Goal: Information Seeking & Learning: Learn about a topic

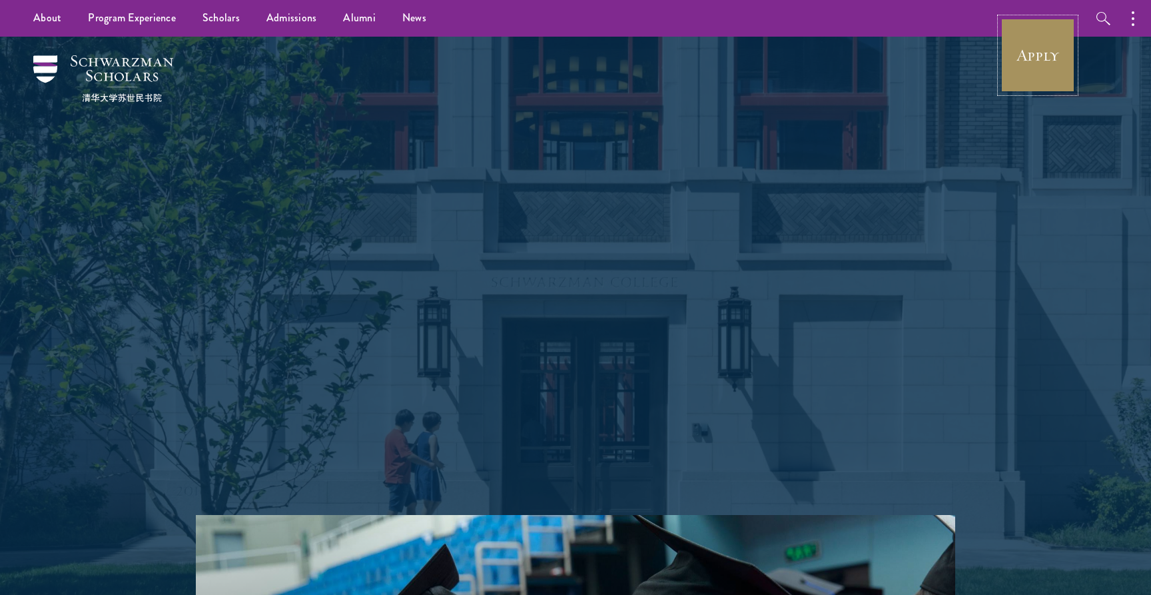
click at [1036, 68] on link "Apply" at bounding box center [1037, 55] width 75 height 75
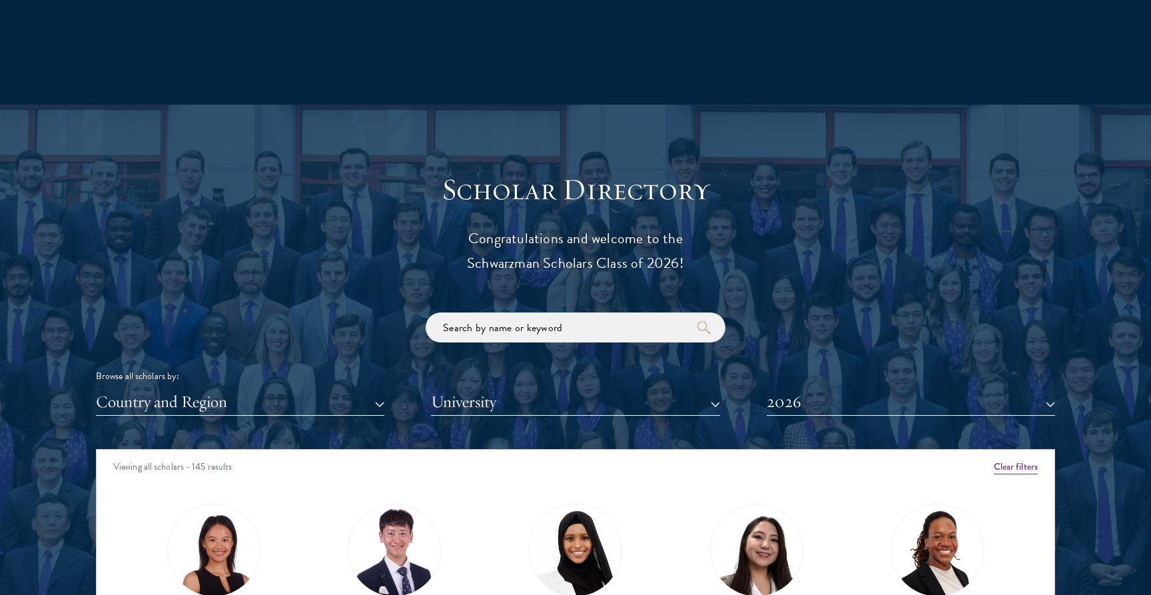
scroll to position [1492, 0]
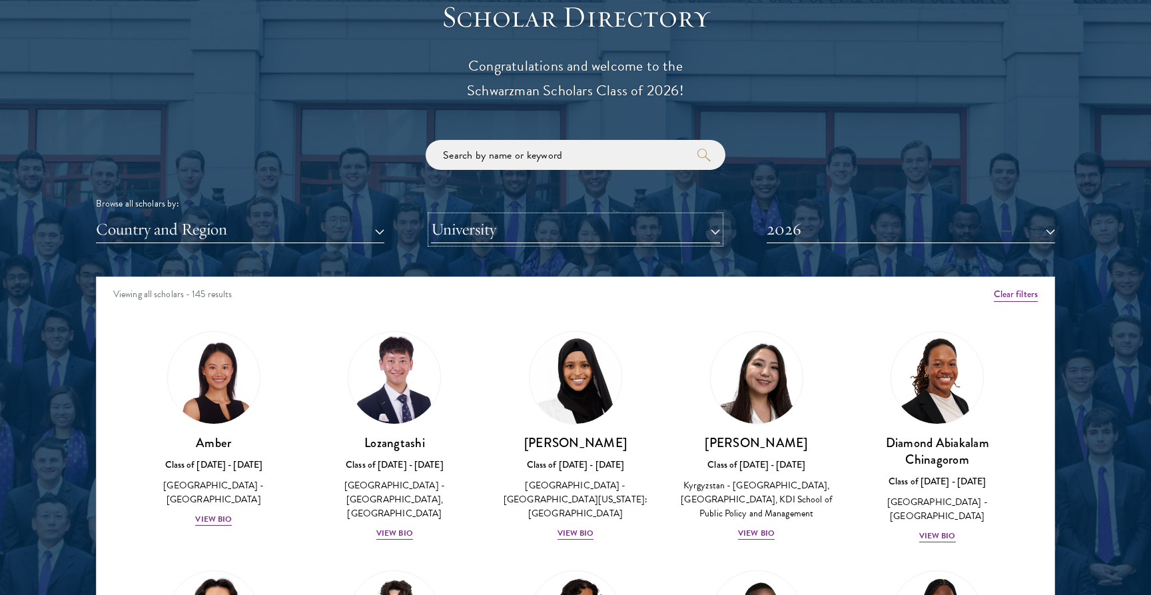
click at [517, 239] on button "University" at bounding box center [575, 229] width 288 height 27
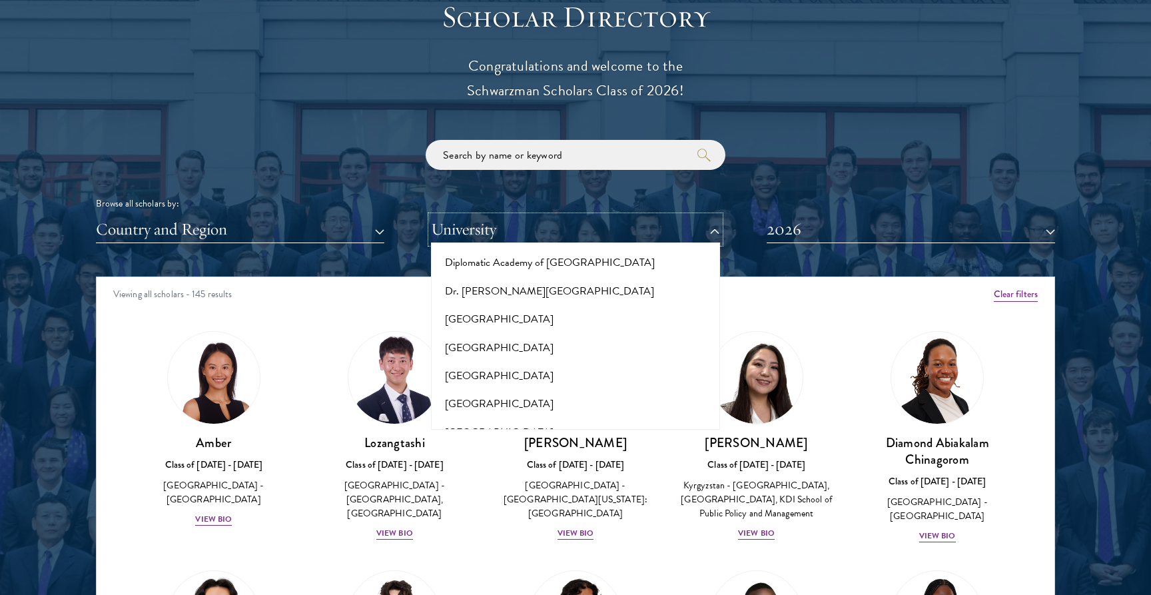
scroll to position [2692, 0]
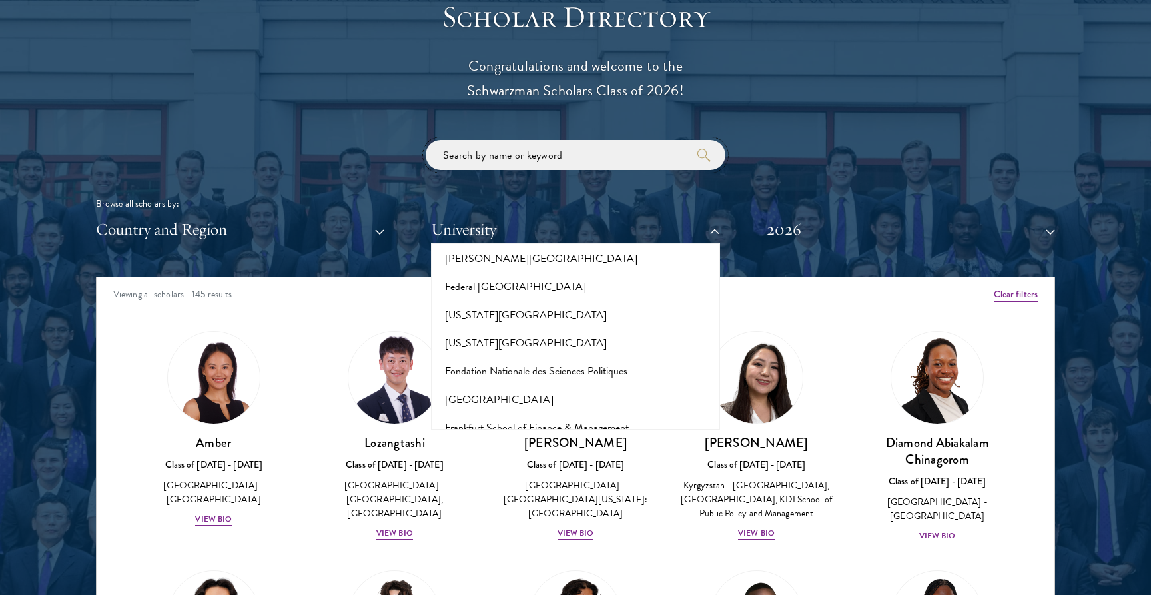
click at [566, 154] on input "search" at bounding box center [576, 155] width 300 height 30
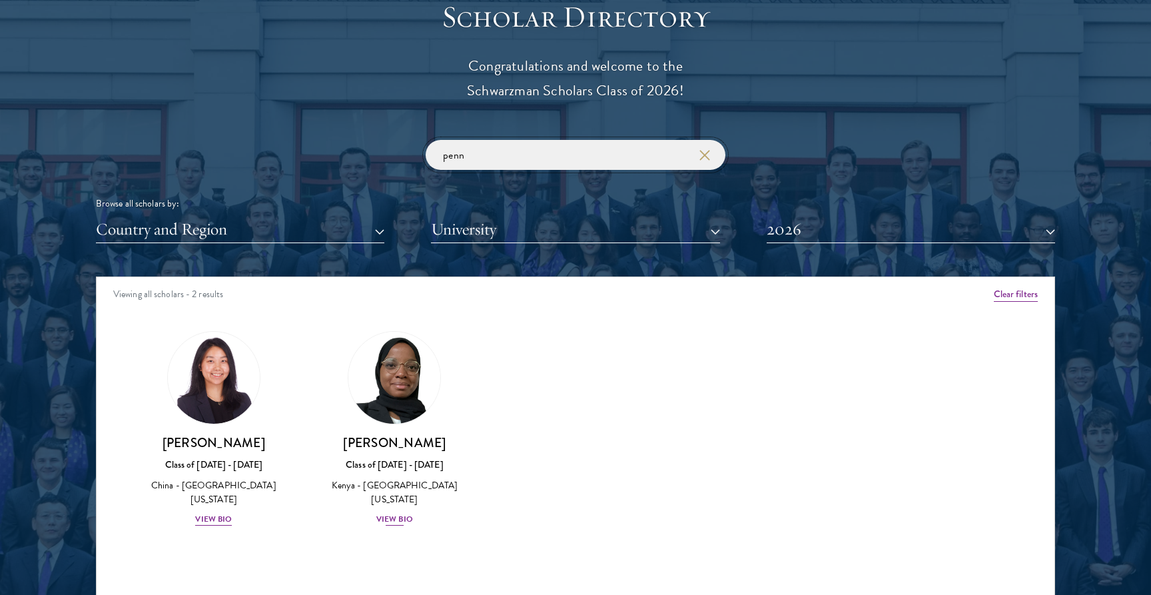
scroll to position [1735, 0]
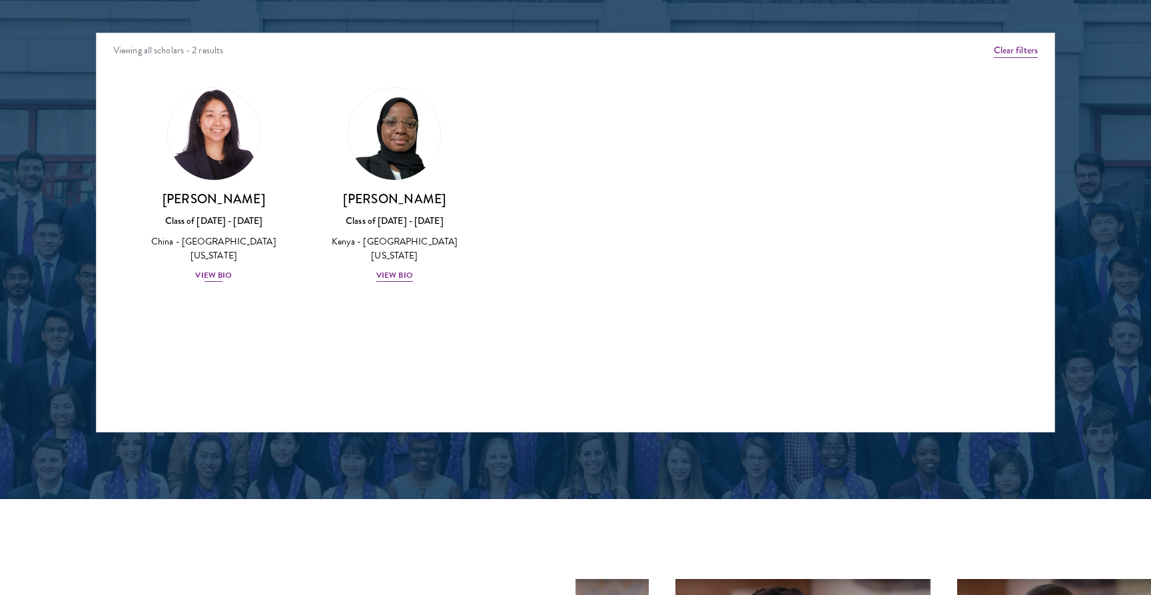
type input "penn"
click at [220, 269] on div "View Bio" at bounding box center [213, 275] width 37 height 13
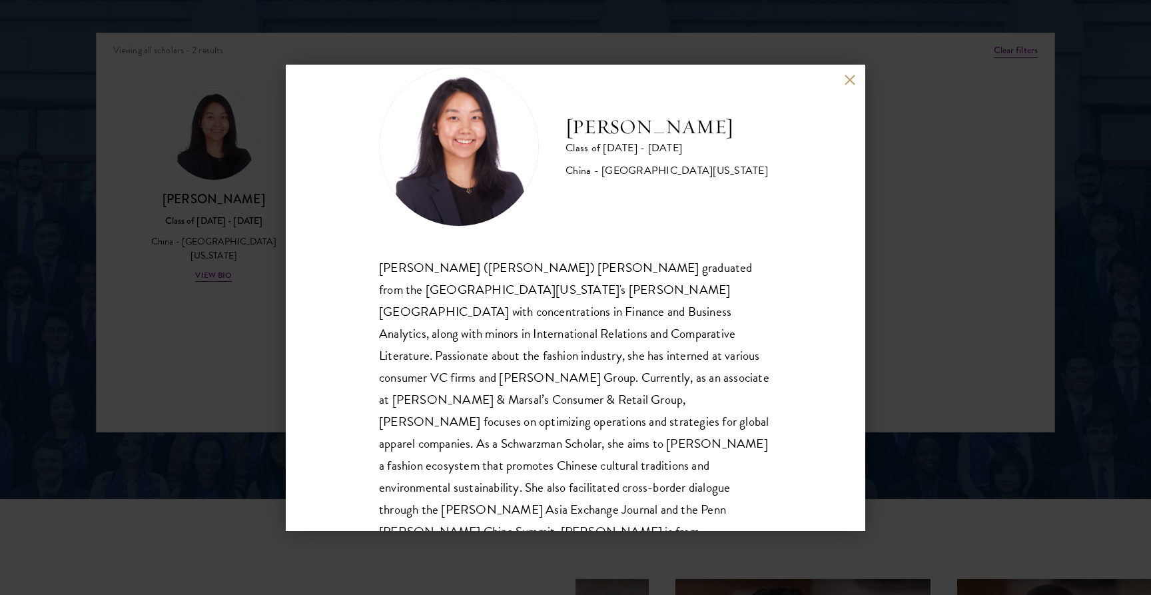
scroll to position [40, 0]
click at [180, 318] on div "[PERSON_NAME] Class of [DATE] - [DATE] [GEOGRAPHIC_DATA] - [GEOGRAPHIC_DATA][US…" at bounding box center [575, 297] width 1151 height 595
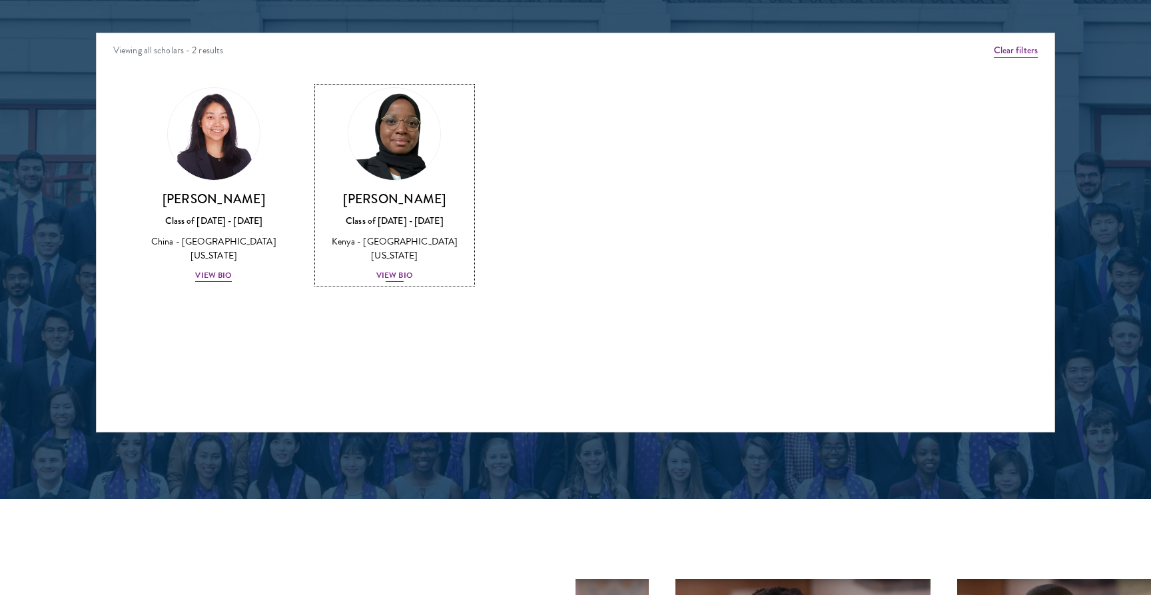
click at [392, 269] on div "View Bio" at bounding box center [394, 275] width 37 height 13
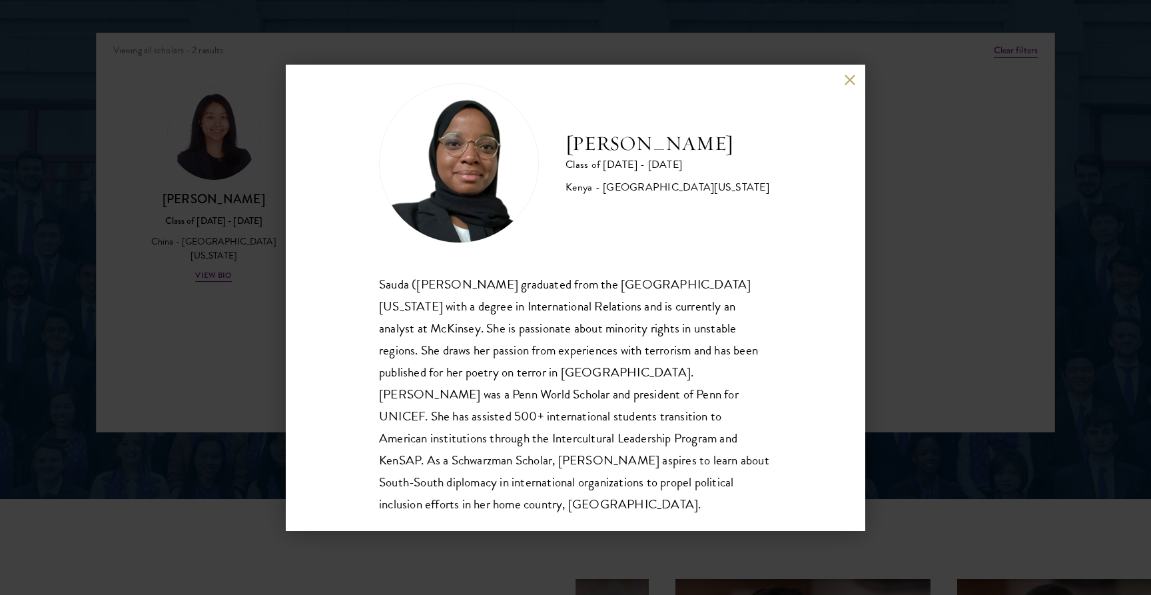
scroll to position [23, 0]
click at [659, 138] on h2 "[PERSON_NAME]" at bounding box center [667, 142] width 204 height 27
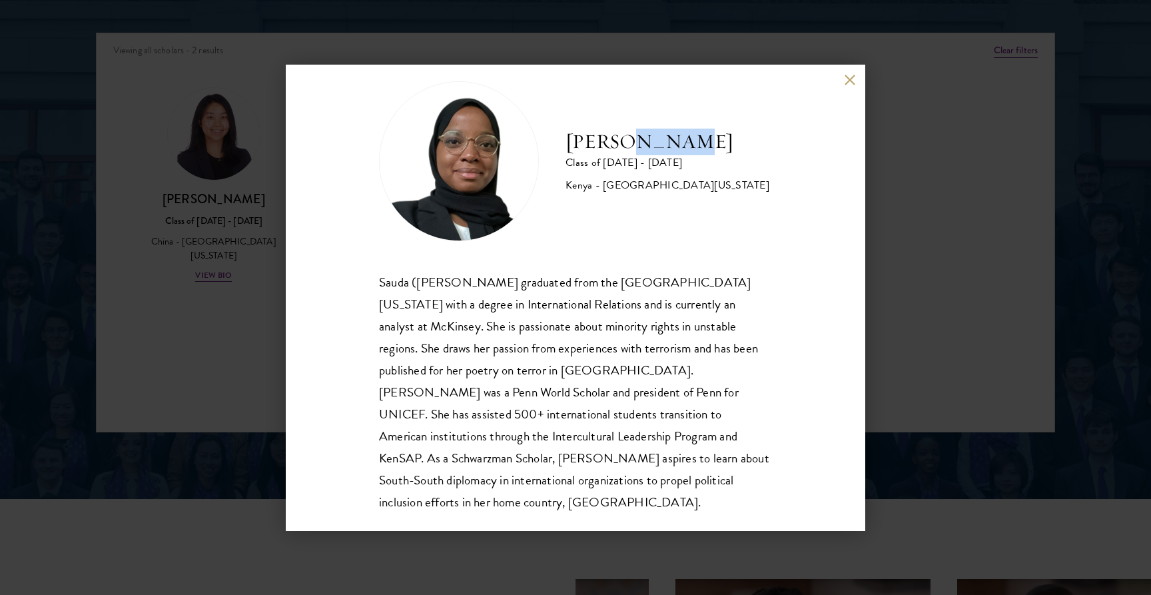
click at [659, 138] on h2 "[PERSON_NAME]" at bounding box center [667, 142] width 204 height 27
copy div "[PERSON_NAME]"
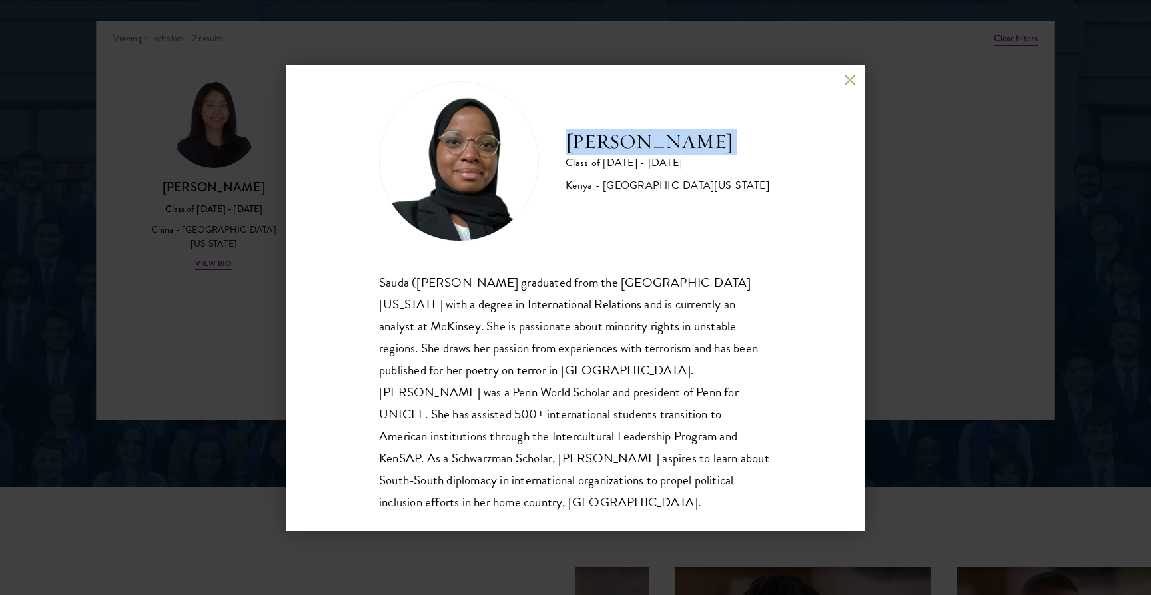
scroll to position [1750, 0]
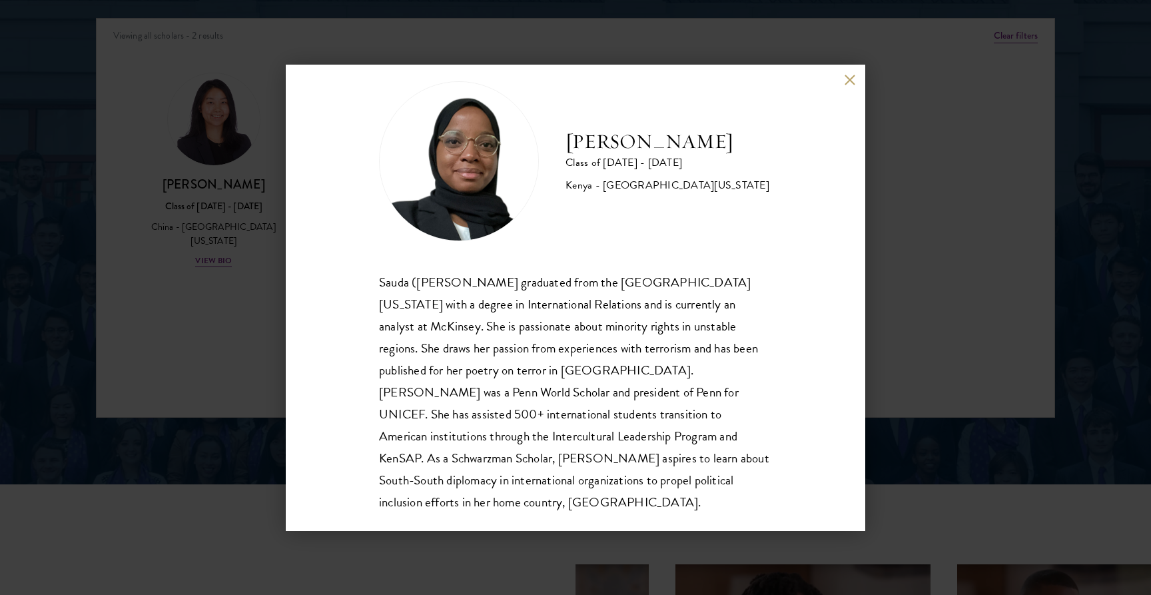
click at [867, 323] on div "[PERSON_NAME] Class of [DATE] - [DATE] [GEOGRAPHIC_DATA] - [GEOGRAPHIC_DATA][US…" at bounding box center [575, 297] width 1151 height 595
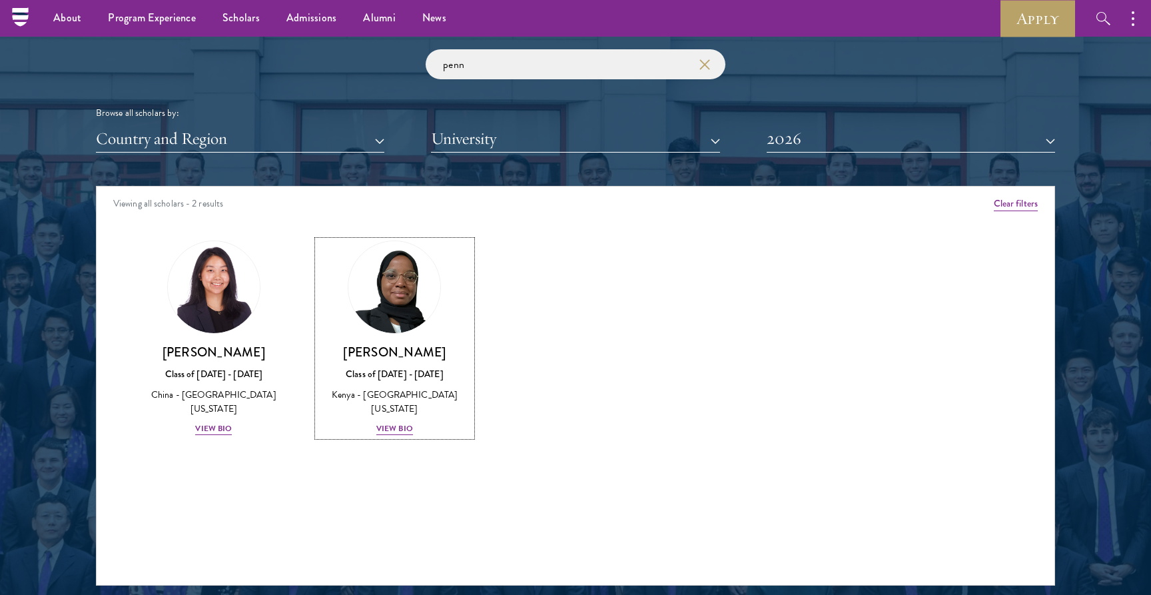
scroll to position [1432, 0]
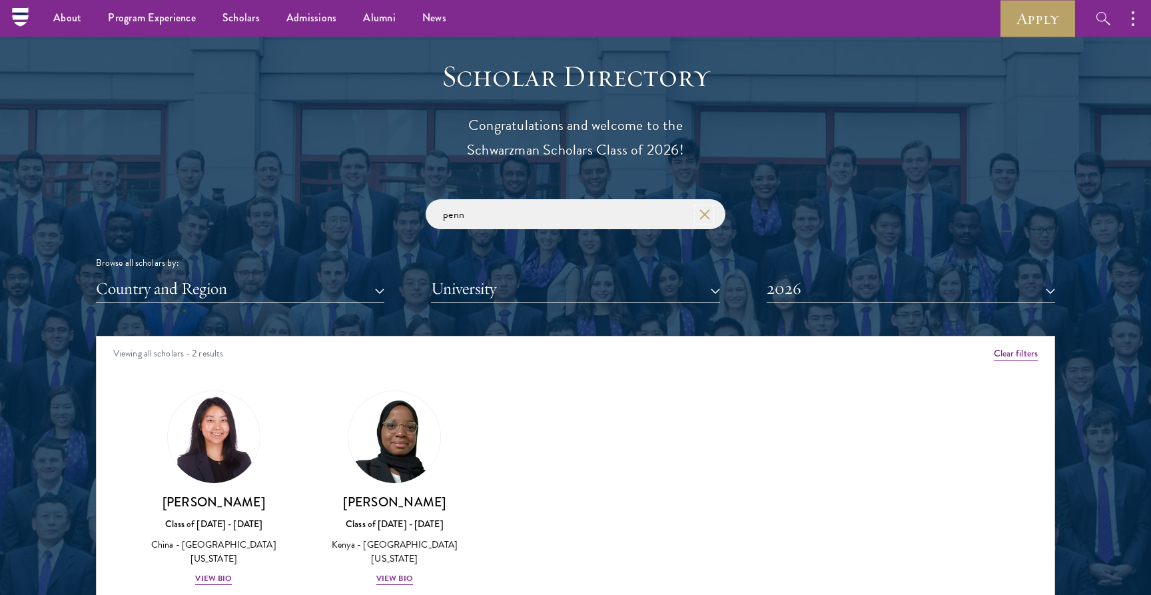
click at [707, 215] on icon "button" at bounding box center [704, 214] width 11 height 11
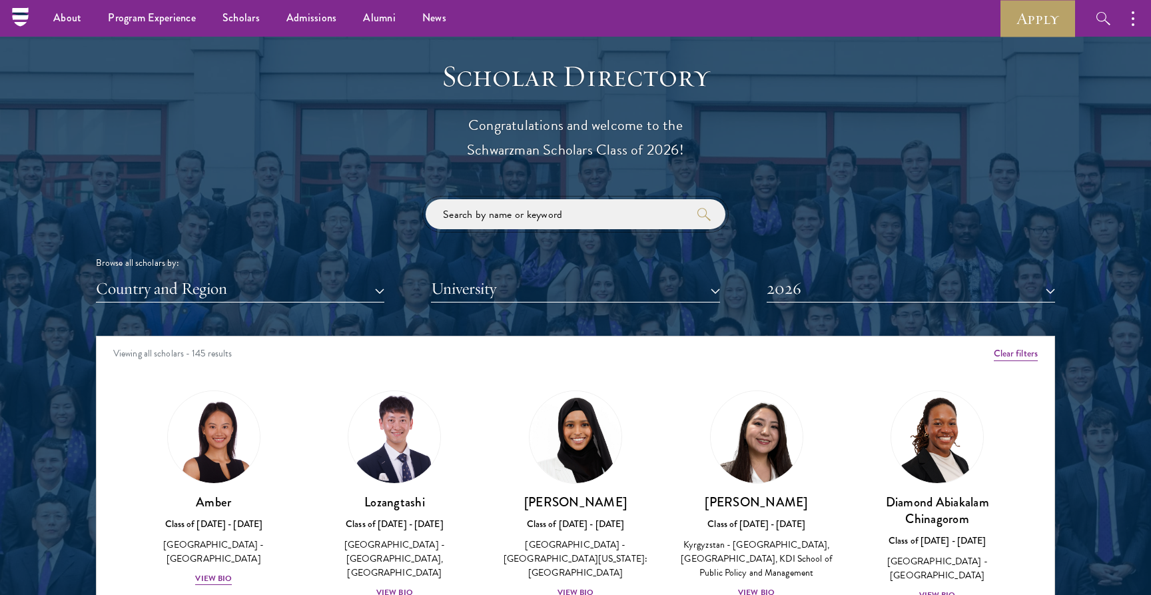
click at [659, 219] on input "search" at bounding box center [576, 214] width 300 height 30
click at [690, 294] on button "University" at bounding box center [575, 288] width 288 height 27
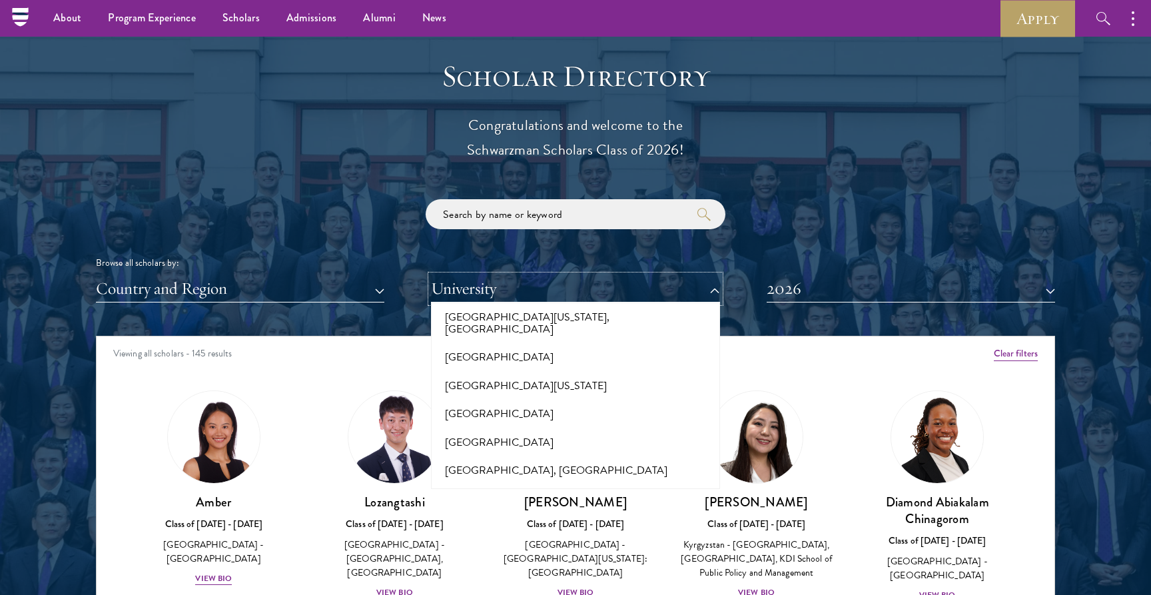
scroll to position [11417, 0]
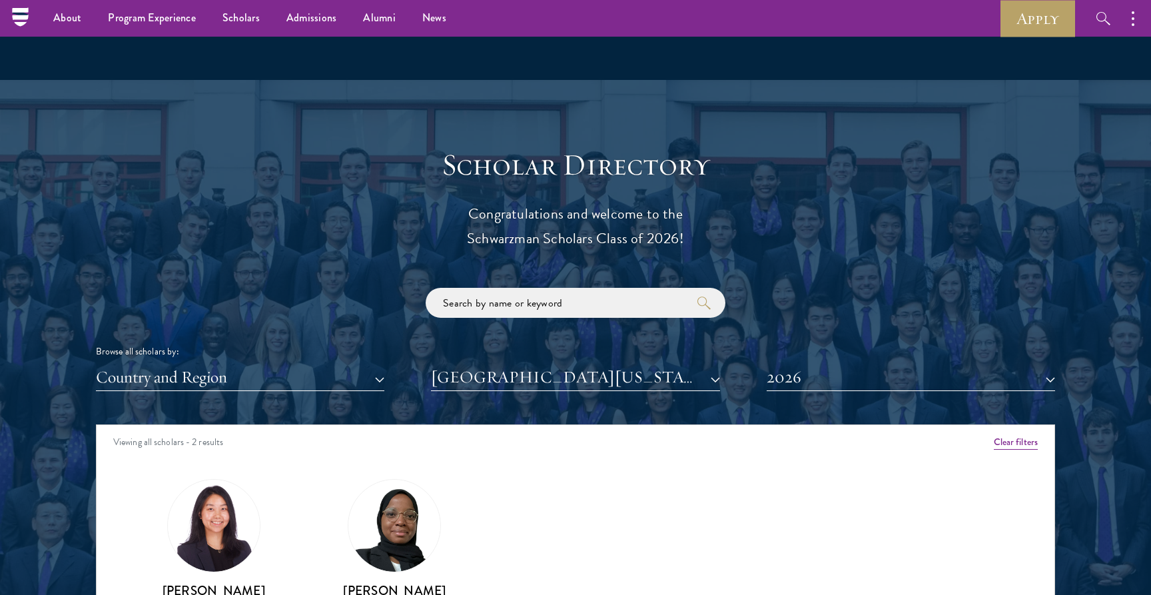
scroll to position [1338, 0]
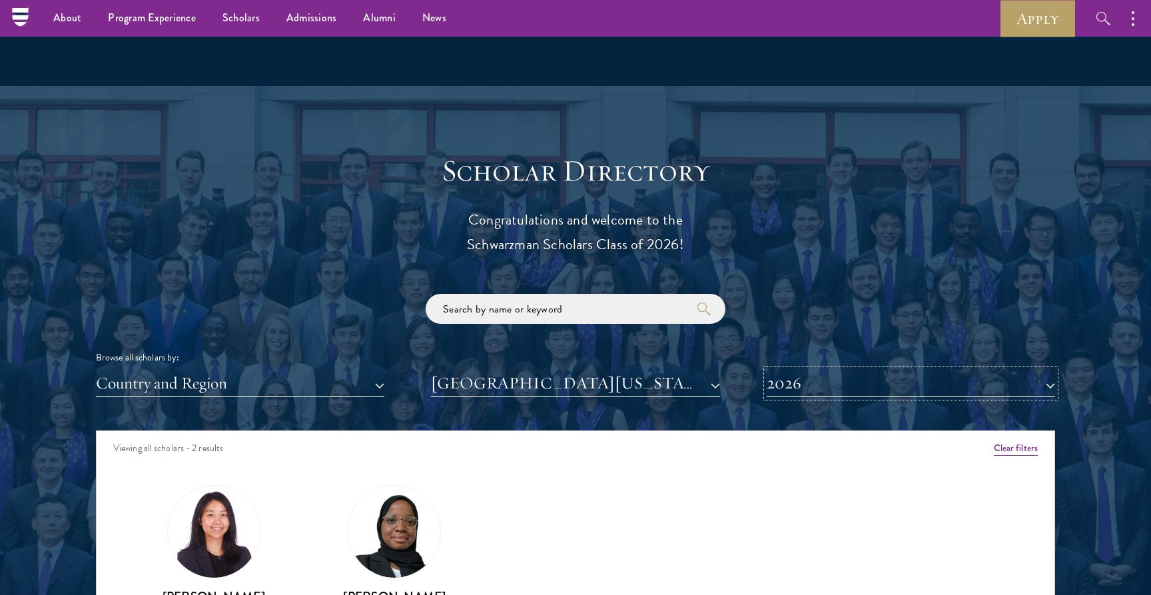
click at [804, 374] on button "2026" at bounding box center [911, 383] width 288 height 27
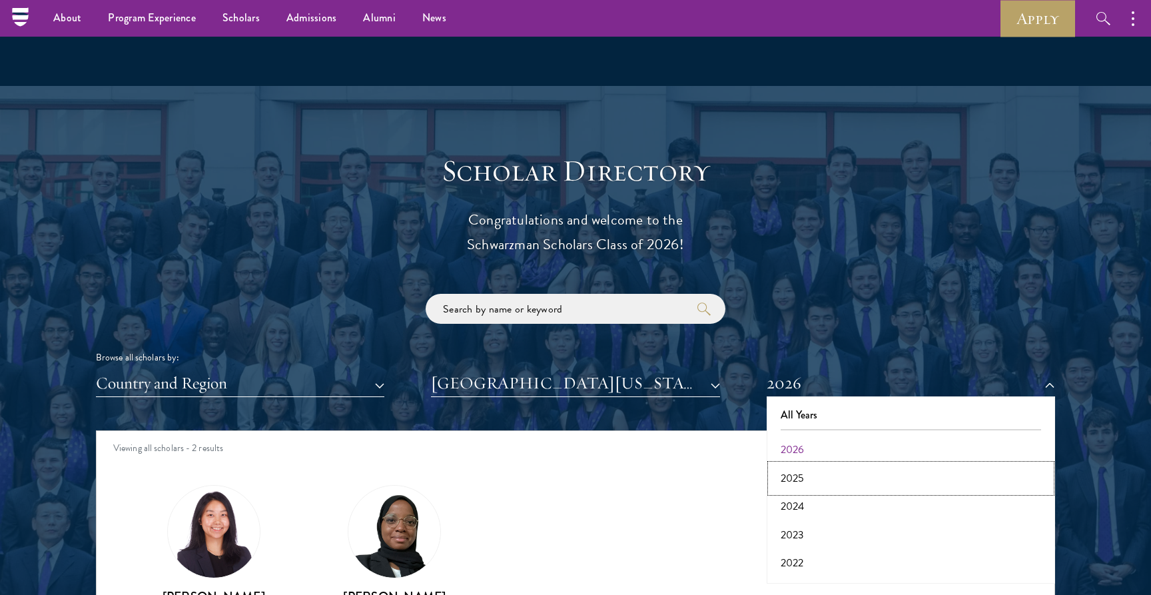
click at [813, 475] on button "2025" at bounding box center [911, 478] width 280 height 28
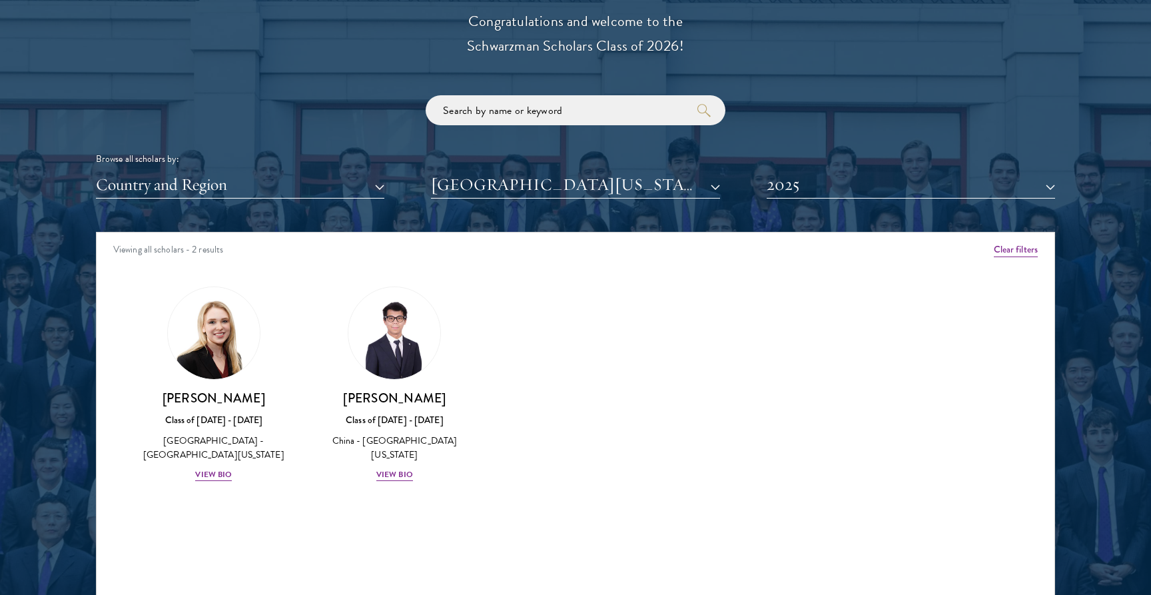
scroll to position [1542, 0]
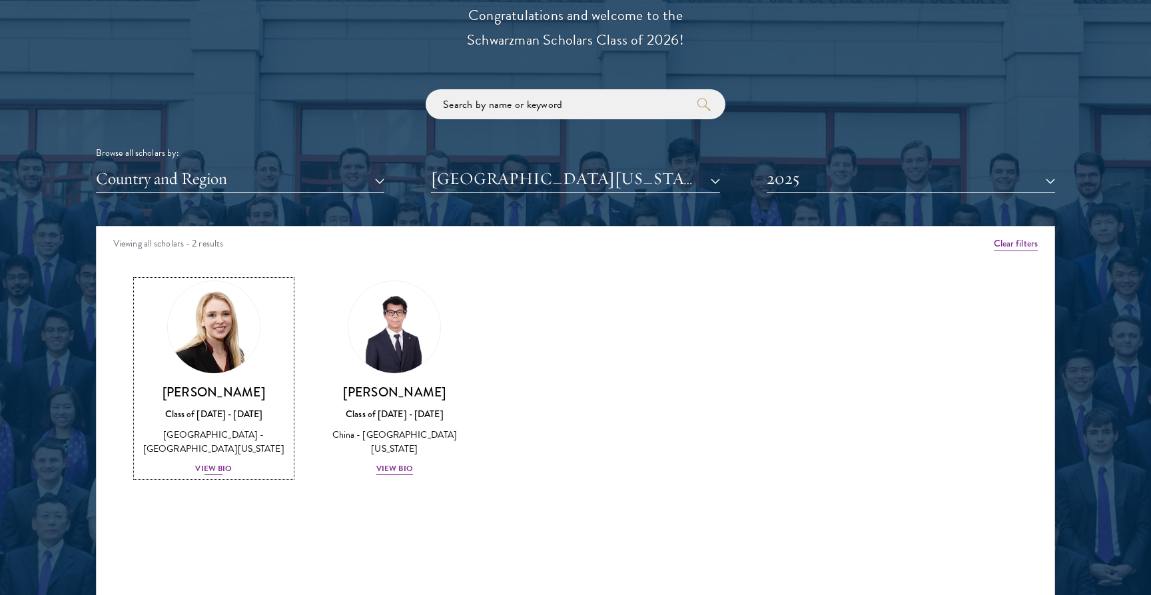
click at [213, 471] on div "View Bio" at bounding box center [213, 468] width 37 height 13
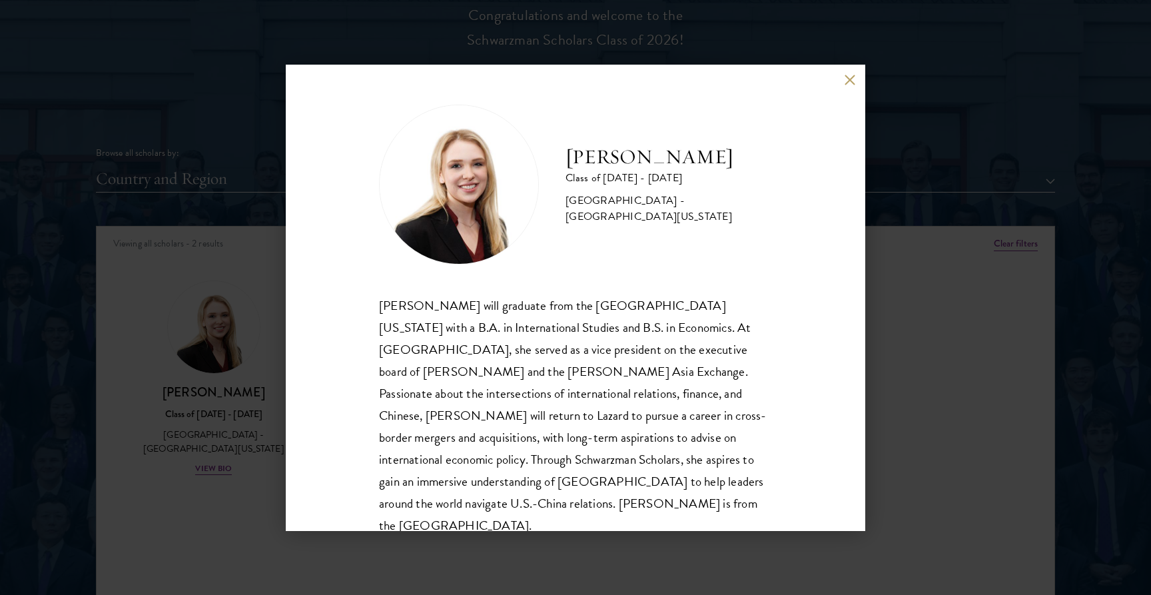
scroll to position [1, 0]
click at [477, 422] on div "[PERSON_NAME] will graduate from the [GEOGRAPHIC_DATA][US_STATE] with a B.A. in…" at bounding box center [575, 414] width 393 height 242
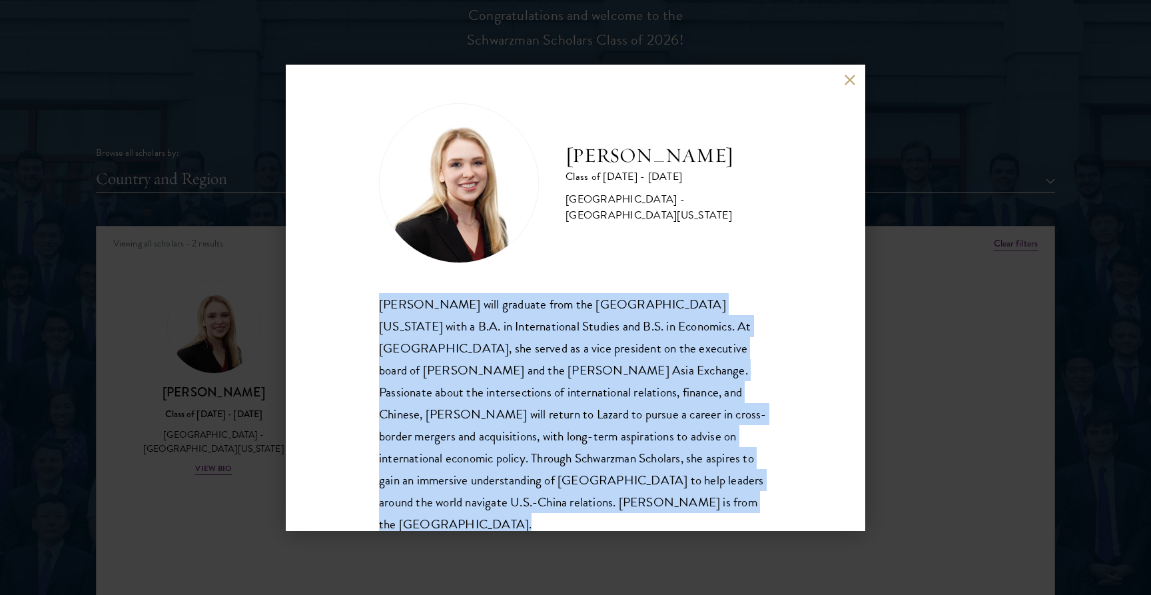
click at [477, 422] on div "[PERSON_NAME] will graduate from the [GEOGRAPHIC_DATA][US_STATE] with a B.A. in…" at bounding box center [575, 414] width 393 height 242
copy body "[PERSON_NAME] will graduate from the [GEOGRAPHIC_DATA][US_STATE] with a B.A. in…"
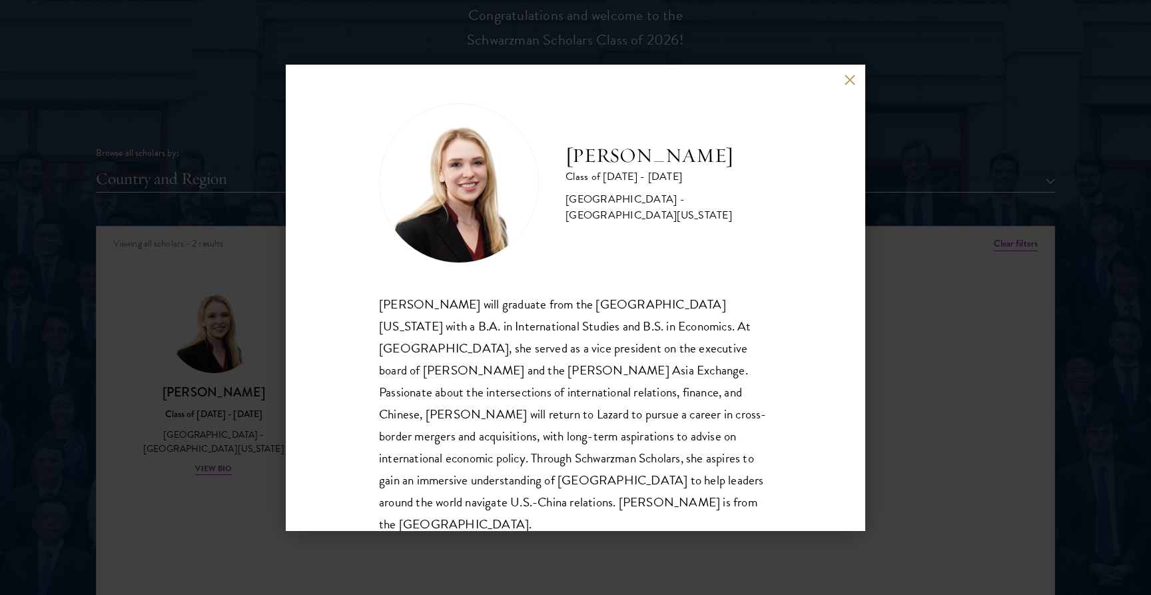
click at [228, 510] on div "[PERSON_NAME] Class of [DATE] - [DATE] [GEOGRAPHIC_DATA] - [GEOGRAPHIC_DATA][US…" at bounding box center [575, 297] width 1151 height 595
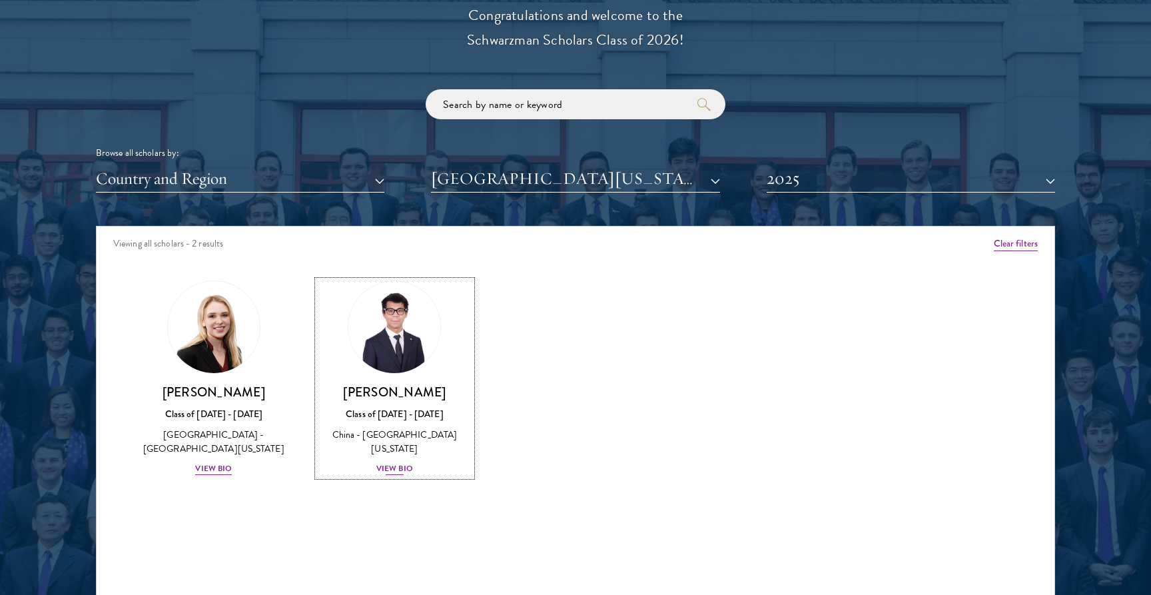
click at [396, 462] on div "View Bio" at bounding box center [394, 468] width 37 height 13
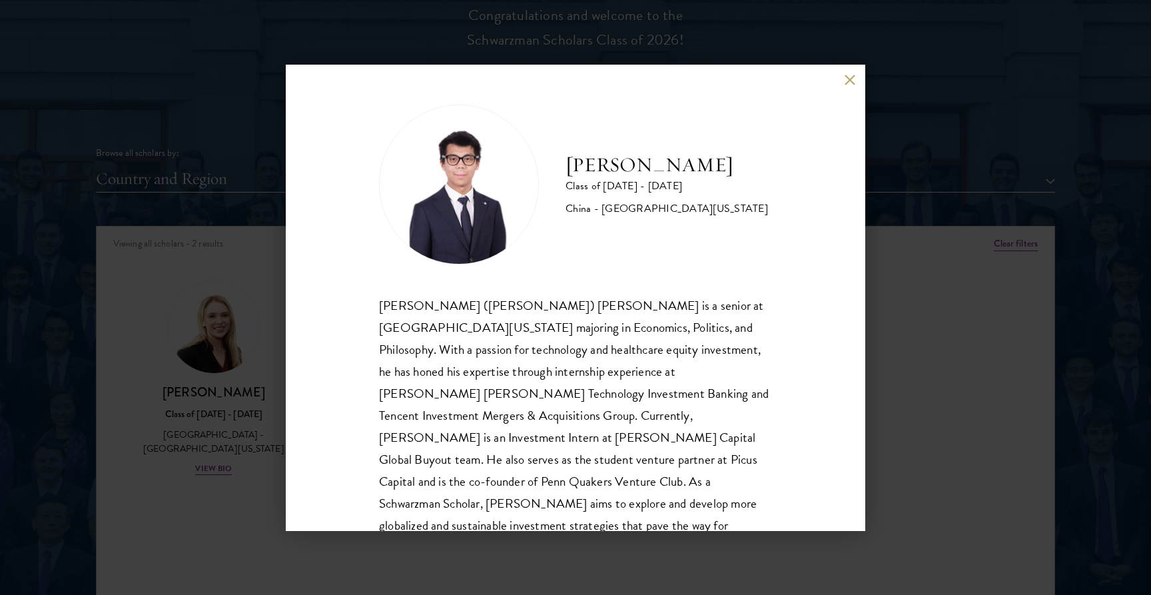
click at [217, 520] on div "[PERSON_NAME] Class of [DATE] - [DATE] [GEOGRAPHIC_DATA] - [GEOGRAPHIC_DATA][US…" at bounding box center [575, 297] width 1151 height 595
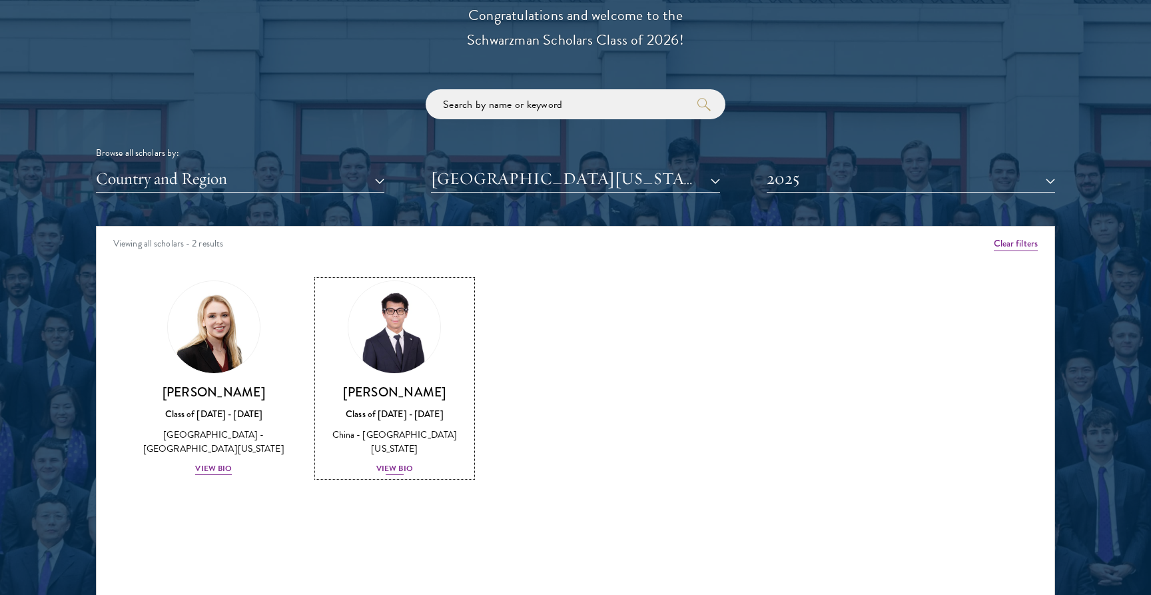
click at [379, 340] on img at bounding box center [394, 326] width 101 height 101
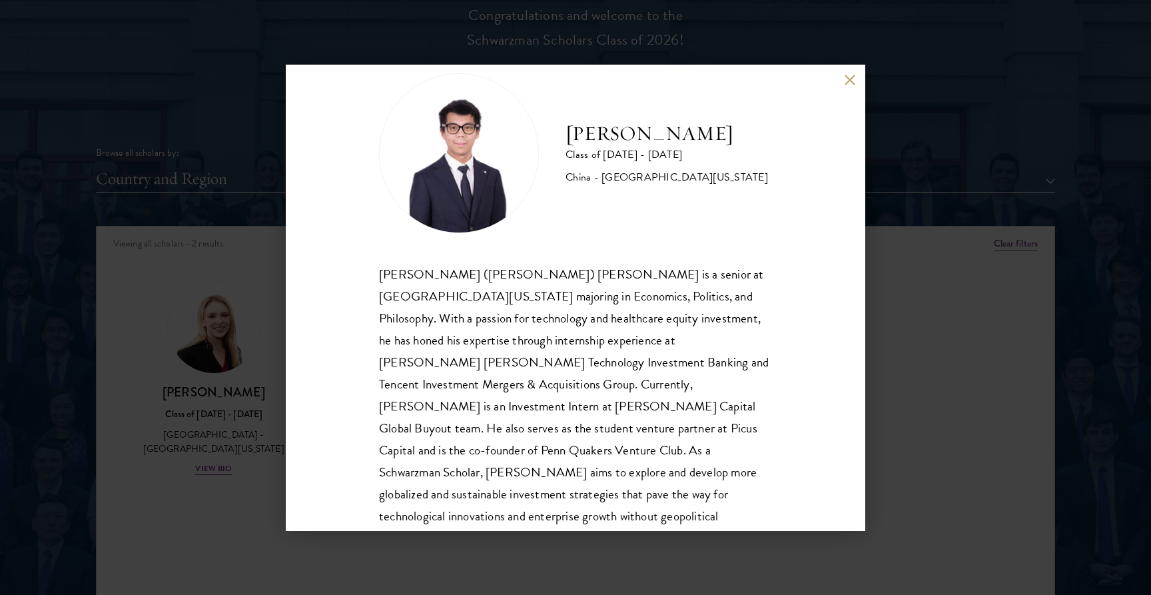
scroll to position [32, 0]
click at [629, 137] on h2 "[PERSON_NAME]" at bounding box center [666, 133] width 202 height 27
copy div "[PERSON_NAME]"
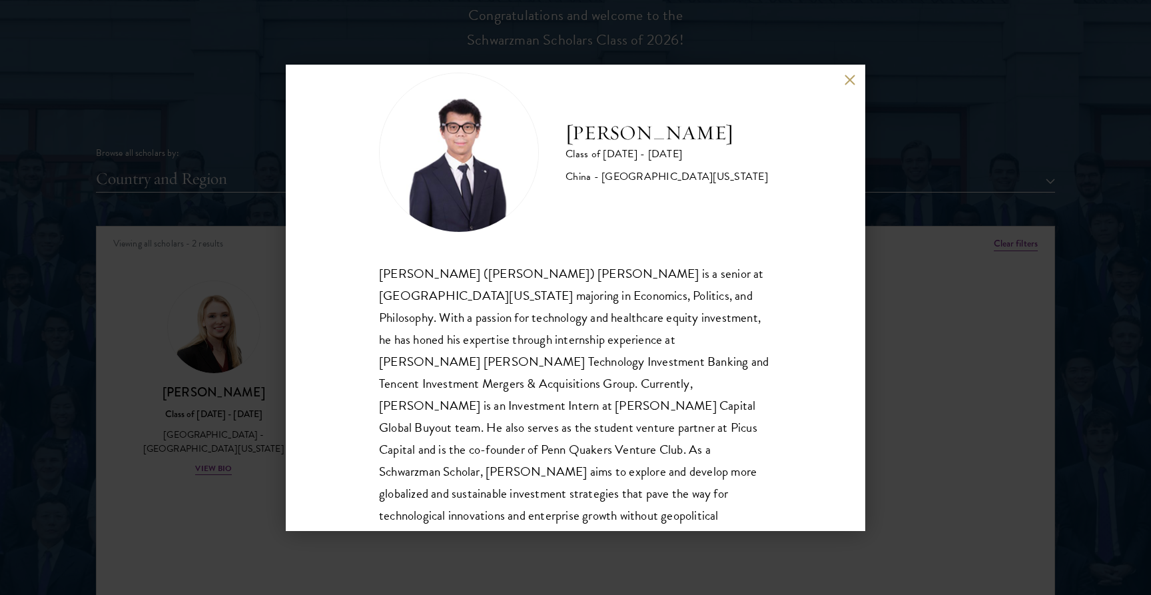
click at [856, 79] on div "[PERSON_NAME] Class of [DATE] - [DATE] [GEOGRAPHIC_DATA] - [GEOGRAPHIC_DATA][US…" at bounding box center [575, 298] width 579 height 466
click at [844, 61] on div "[PERSON_NAME] Class of [DATE] - [DATE] [GEOGRAPHIC_DATA] - [GEOGRAPHIC_DATA][US…" at bounding box center [575, 297] width 1151 height 595
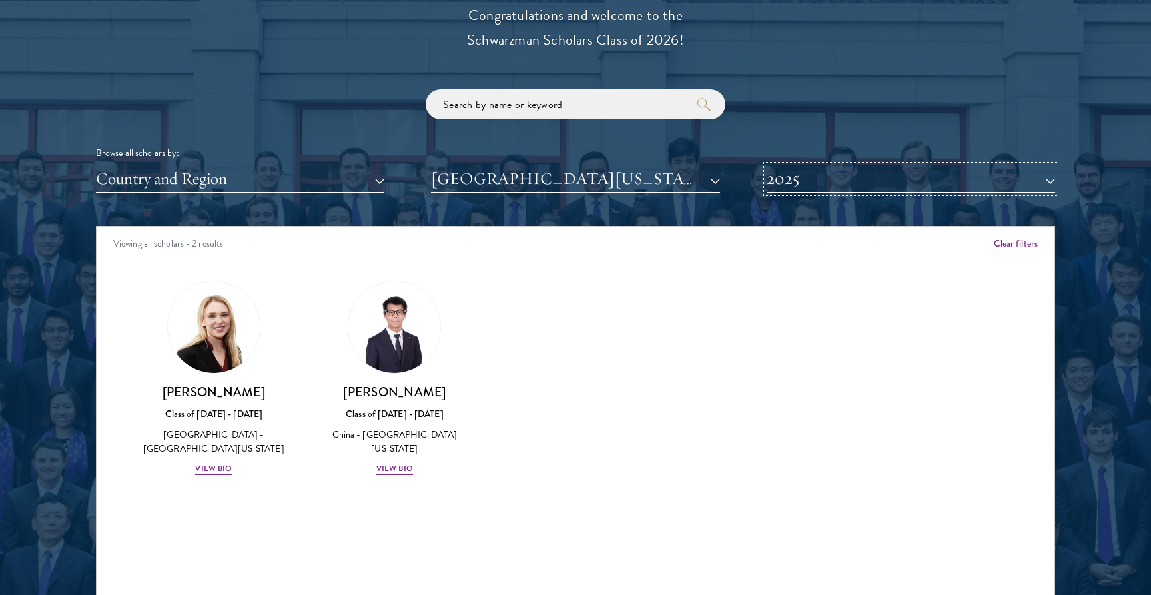
click at [867, 166] on button "2025" at bounding box center [911, 178] width 288 height 27
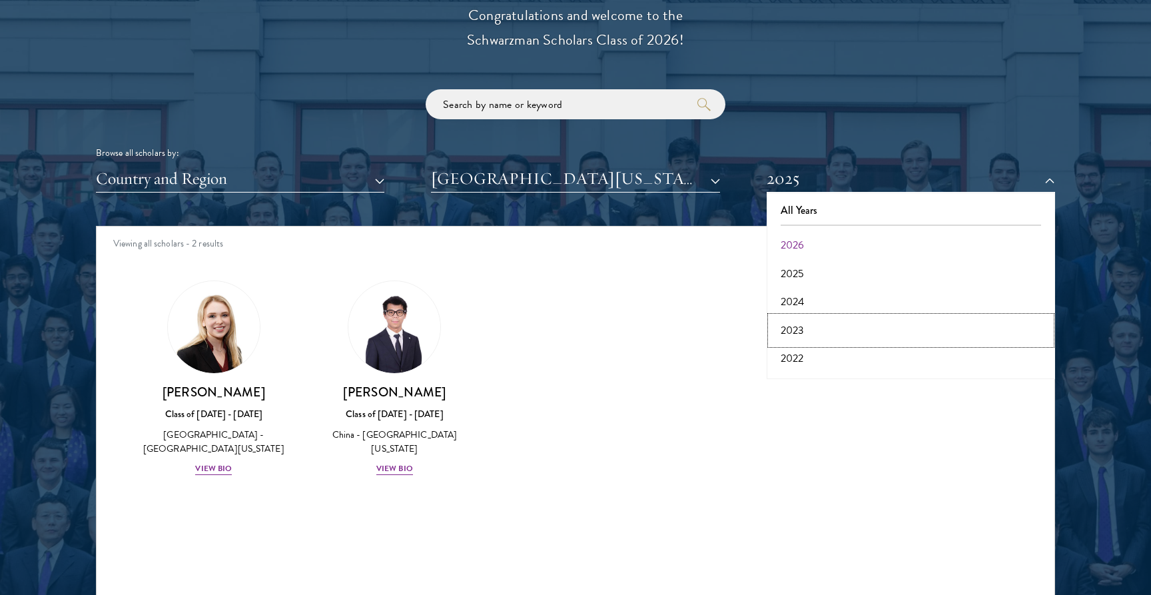
click at [822, 322] on button "2023" at bounding box center [911, 330] width 280 height 28
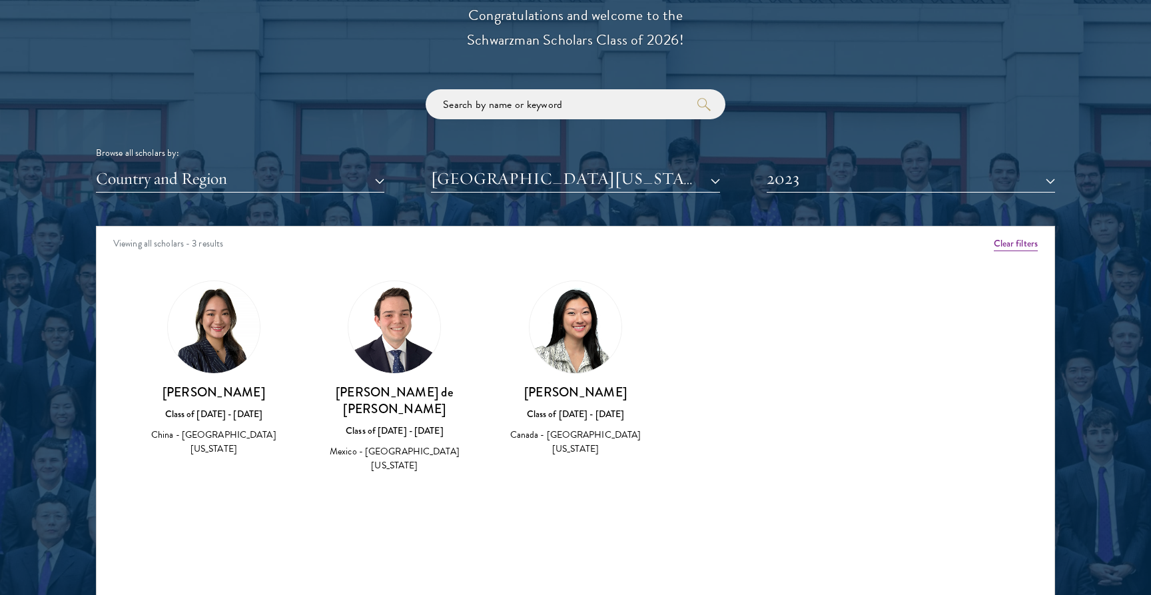
click at [412, 359] on img at bounding box center [394, 327] width 92 height 92
click at [800, 176] on button "2023" at bounding box center [911, 178] width 288 height 27
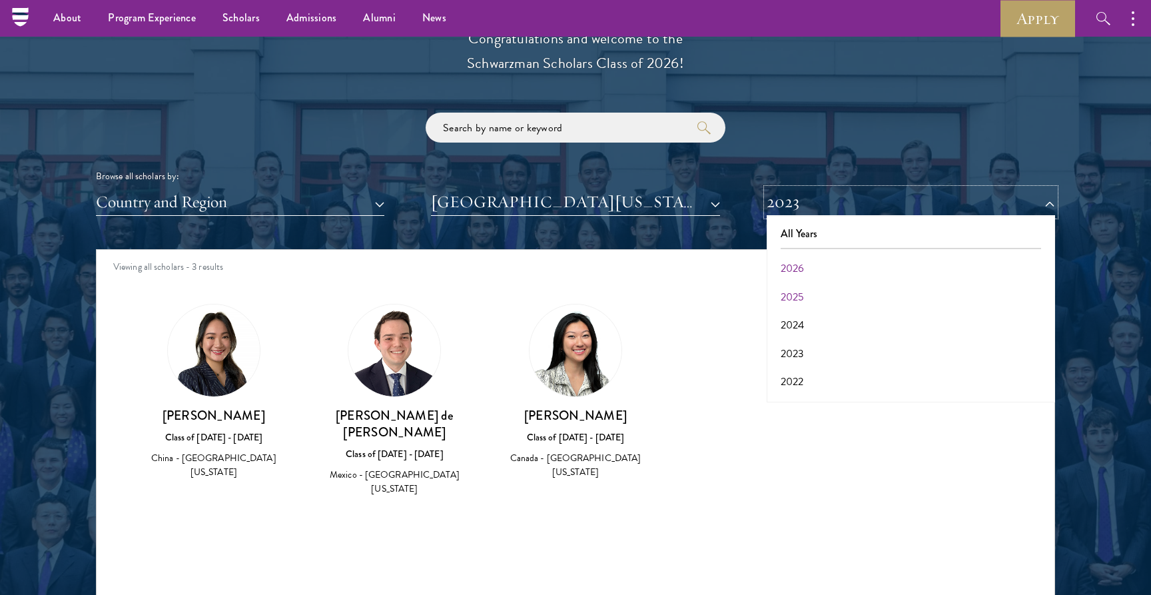
scroll to position [1517, 0]
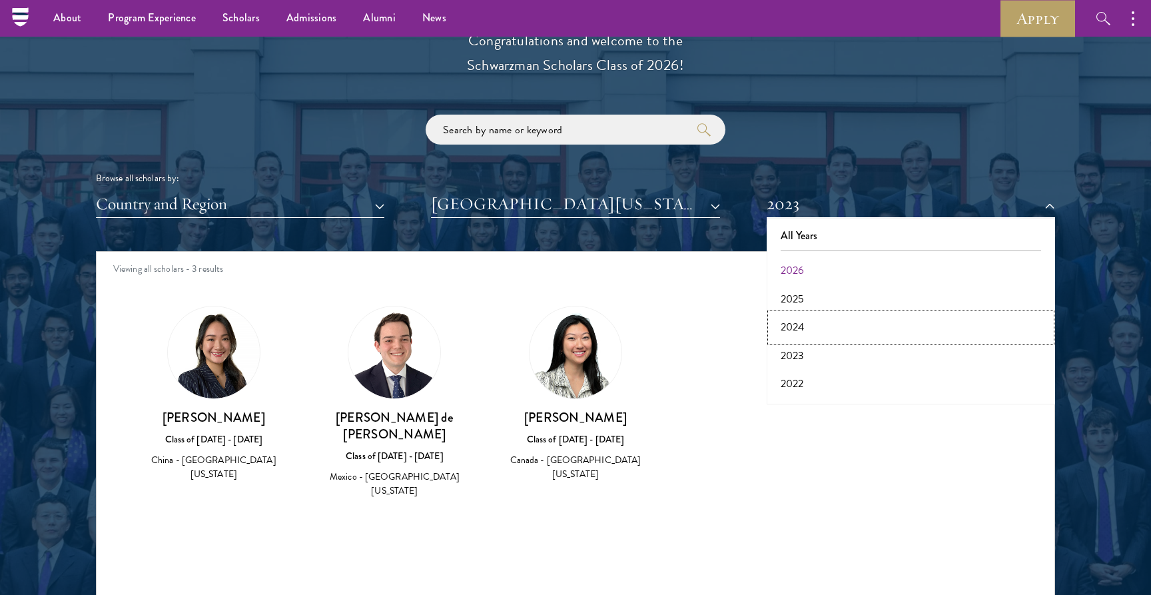
click at [818, 324] on button "2024" at bounding box center [911, 327] width 280 height 28
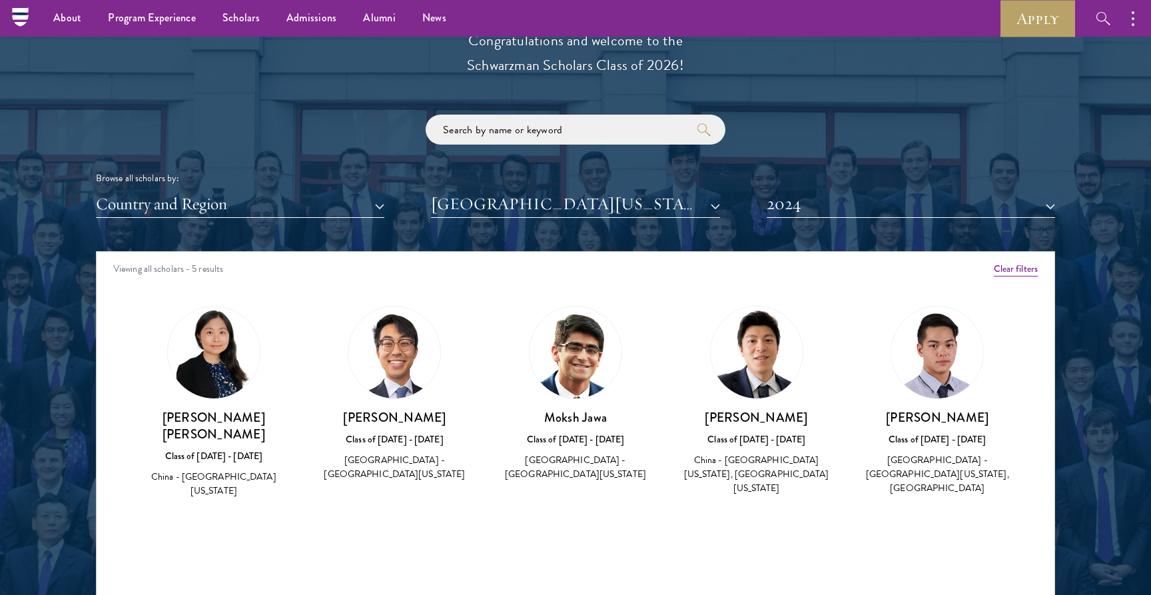
click at [409, 419] on h3 "[PERSON_NAME]" at bounding box center [395, 417] width 155 height 17
copy div "[PERSON_NAME]"
click at [858, 200] on button "2024" at bounding box center [911, 203] width 288 height 27
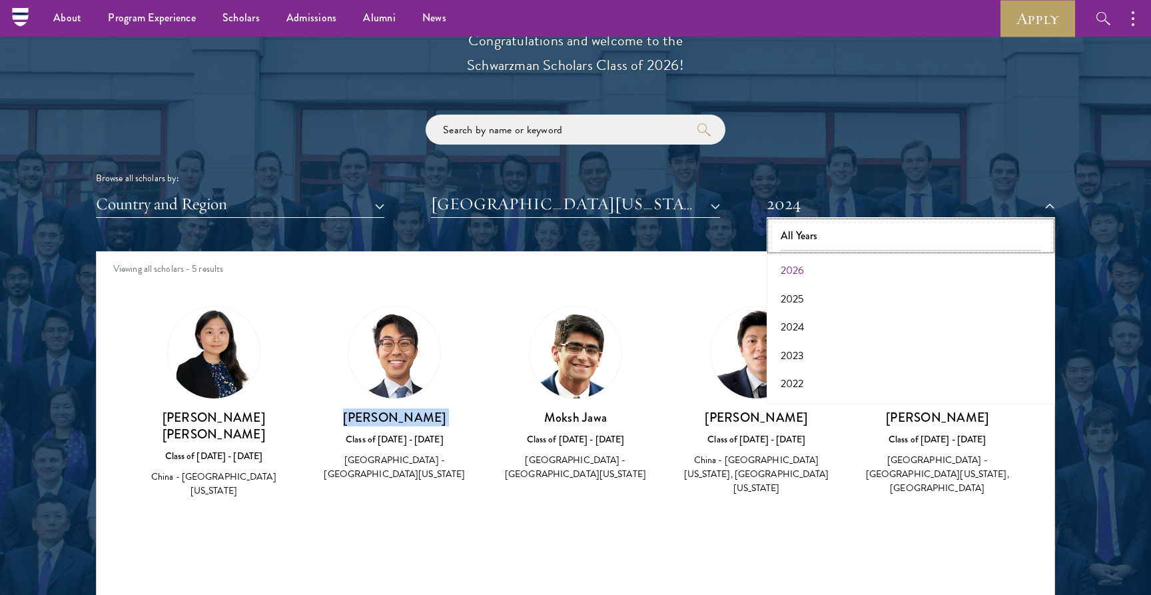
click at [826, 244] on button "All Years" at bounding box center [911, 236] width 280 height 28
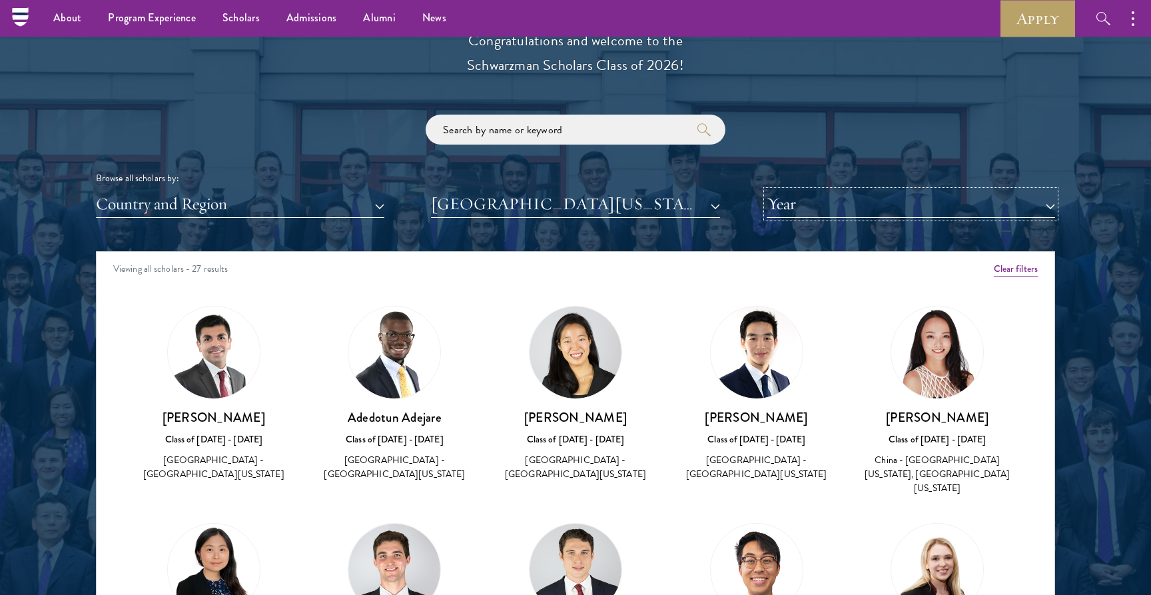
click at [795, 204] on button "Year" at bounding box center [911, 203] width 288 height 27
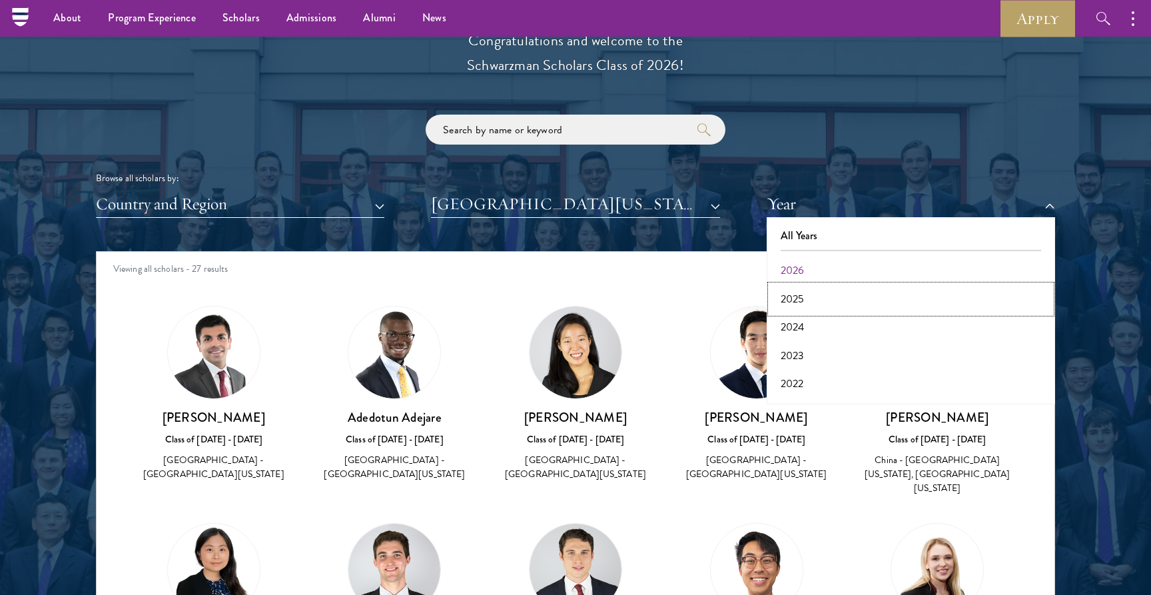
click at [804, 302] on button "2025" at bounding box center [911, 299] width 280 height 28
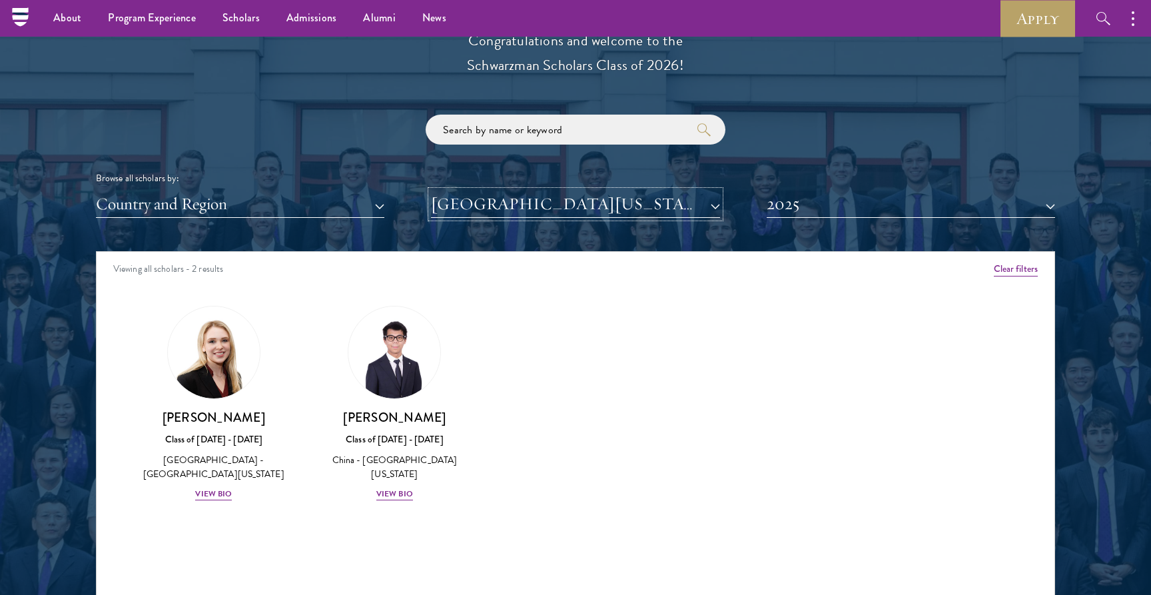
click at [677, 201] on button "[GEOGRAPHIC_DATA][US_STATE]" at bounding box center [575, 203] width 288 height 27
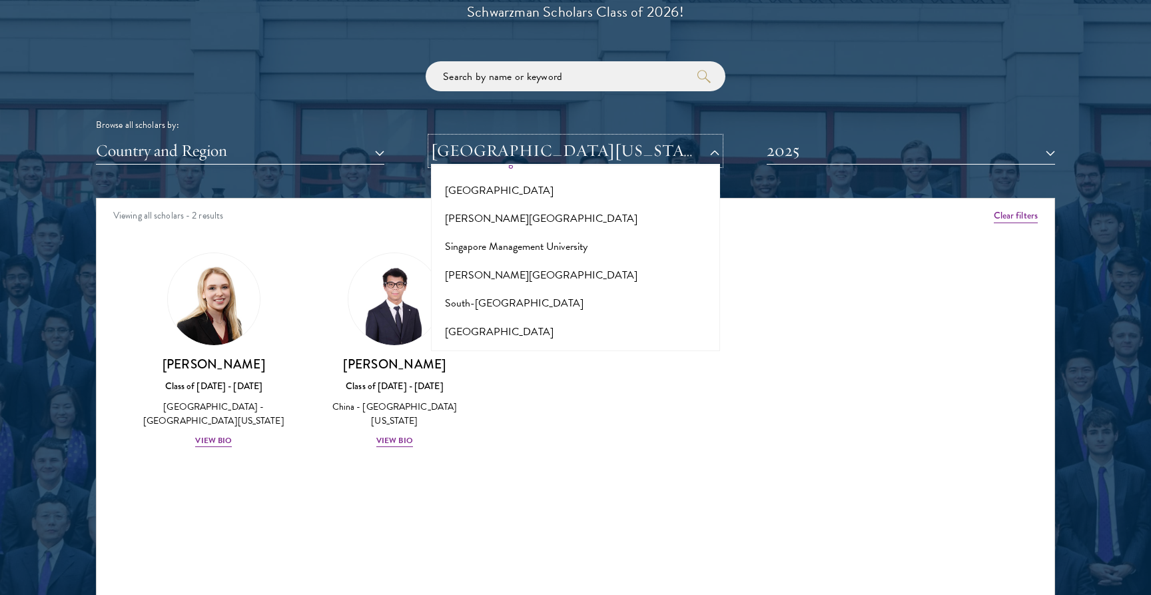
scroll to position [7395, 0]
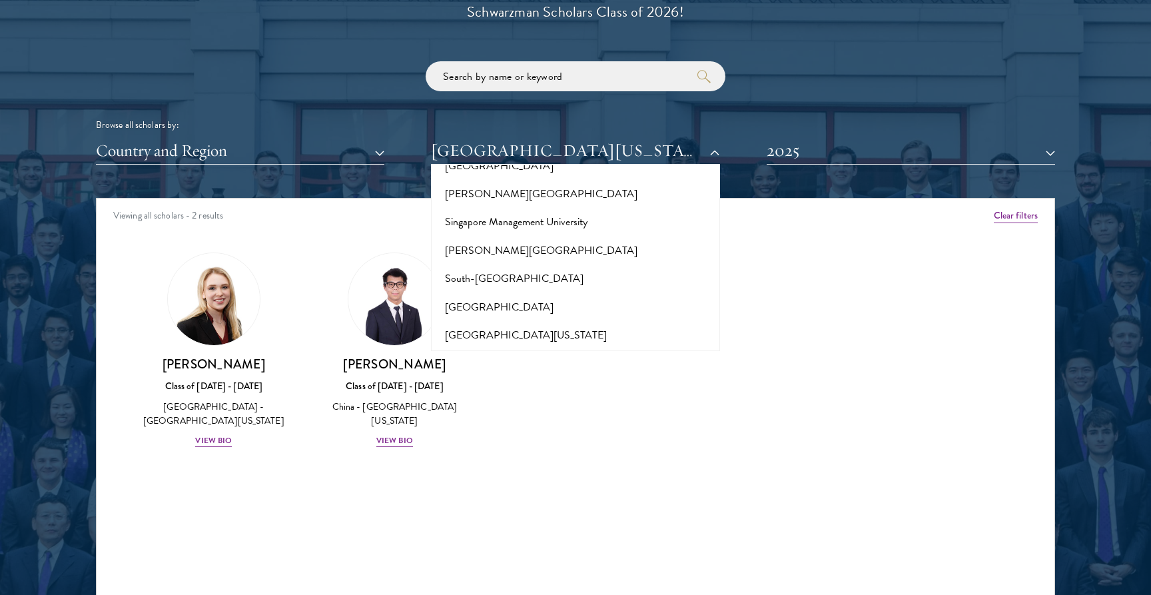
click at [505, 434] on button "[GEOGRAPHIC_DATA]" at bounding box center [575, 448] width 280 height 28
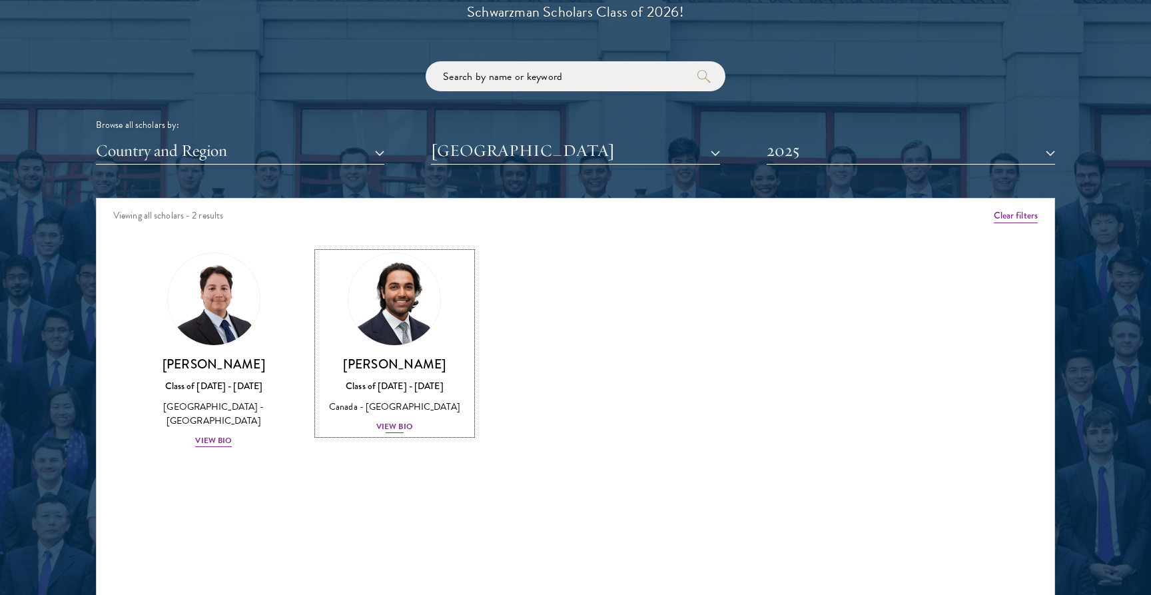
click at [400, 426] on div "View Bio" at bounding box center [394, 426] width 37 height 13
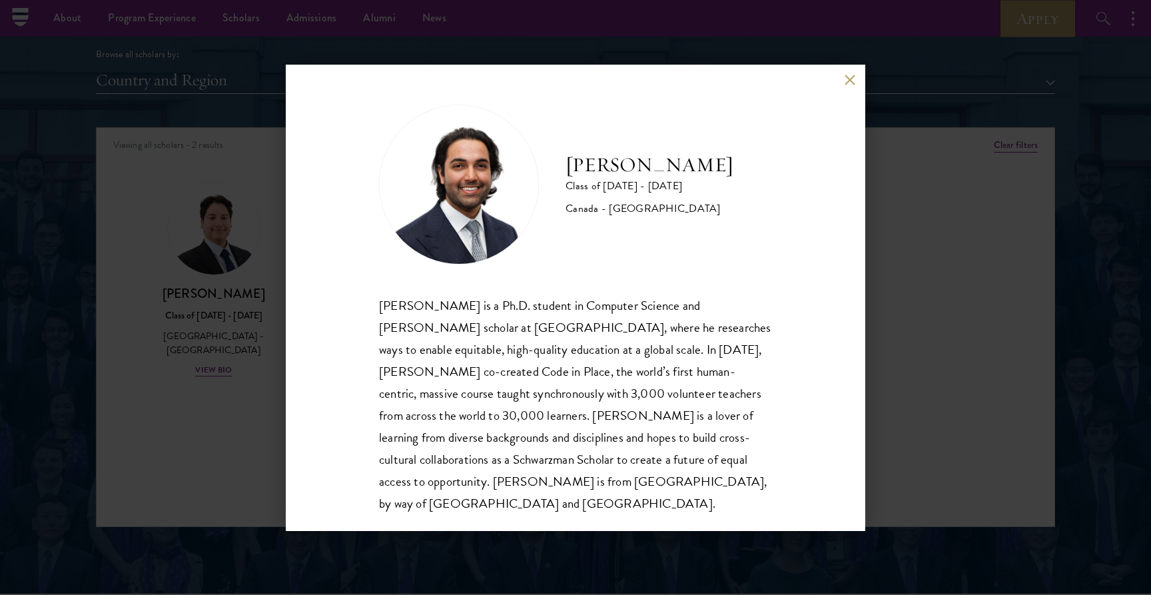
scroll to position [1, 0]
click at [856, 67] on div "[PERSON_NAME] Class of [DATE] - [DATE] [GEOGRAPHIC_DATA] - [GEOGRAPHIC_DATA] [P…" at bounding box center [575, 298] width 579 height 466
click at [849, 96] on div "[PERSON_NAME] Class of [DATE] - [DATE] [GEOGRAPHIC_DATA] - [GEOGRAPHIC_DATA] [P…" at bounding box center [575, 298] width 579 height 466
click at [851, 87] on div "[PERSON_NAME] Class of [DATE] - [DATE] [GEOGRAPHIC_DATA] - [GEOGRAPHIC_DATA] [P…" at bounding box center [575, 298] width 579 height 466
click at [849, 80] on button at bounding box center [849, 80] width 11 height 11
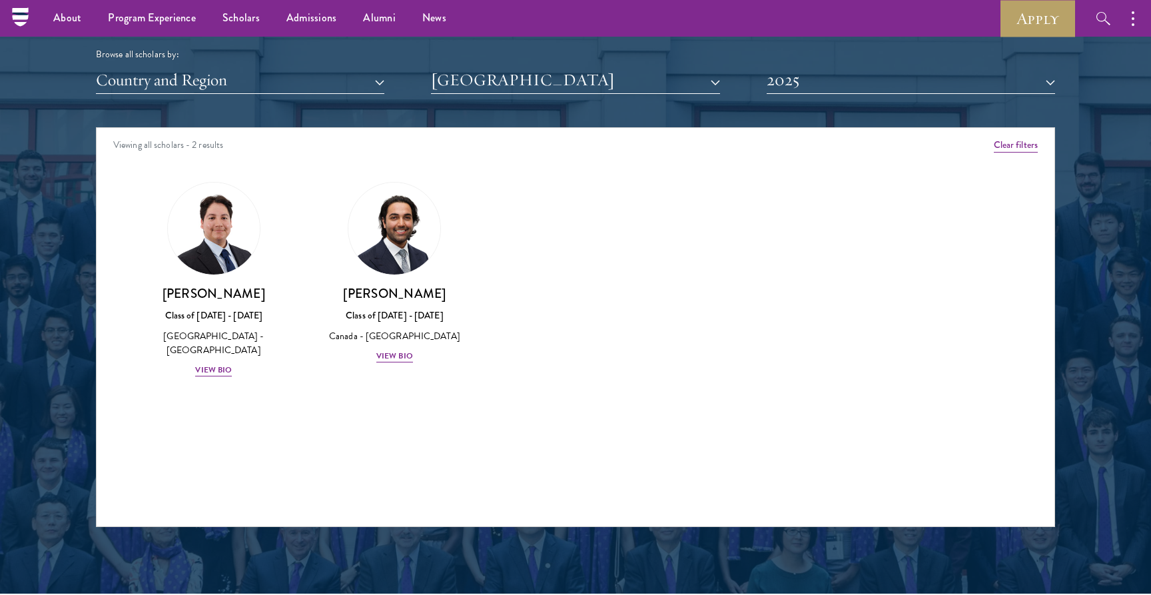
click at [216, 382] on div "[PERSON_NAME] Class of [DATE] - [DATE] [GEOGRAPHIC_DATA] - [GEOGRAPHIC_DATA] Vi…" at bounding box center [213, 279] width 181 height 222
click at [216, 374] on div "View Bio" at bounding box center [213, 370] width 37 height 13
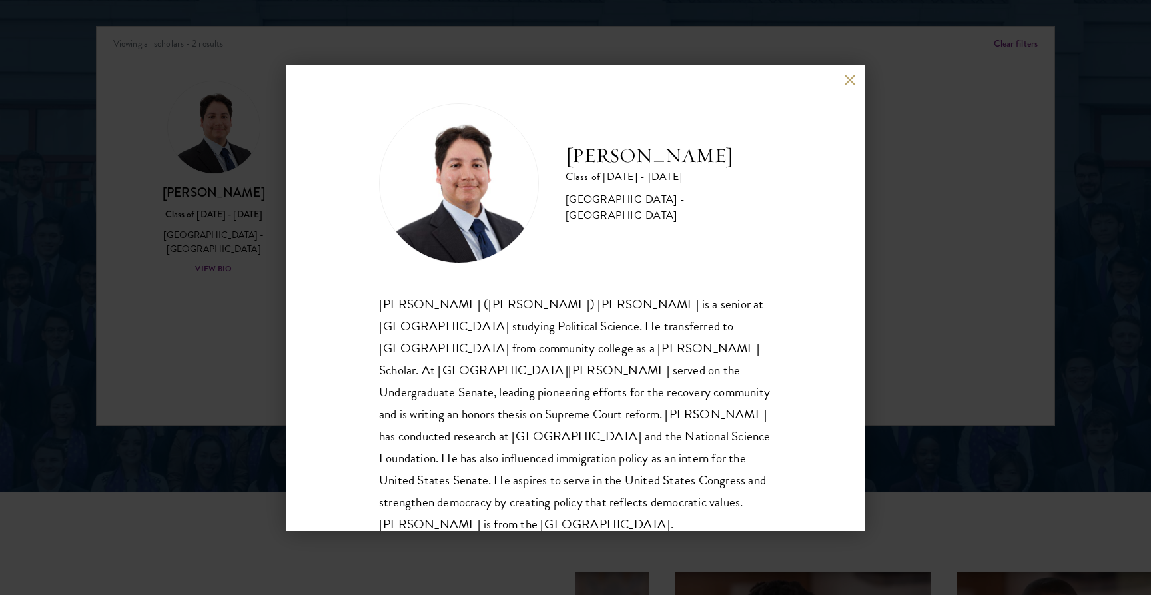
scroll to position [1744, 0]
click at [850, 77] on button at bounding box center [849, 80] width 11 height 11
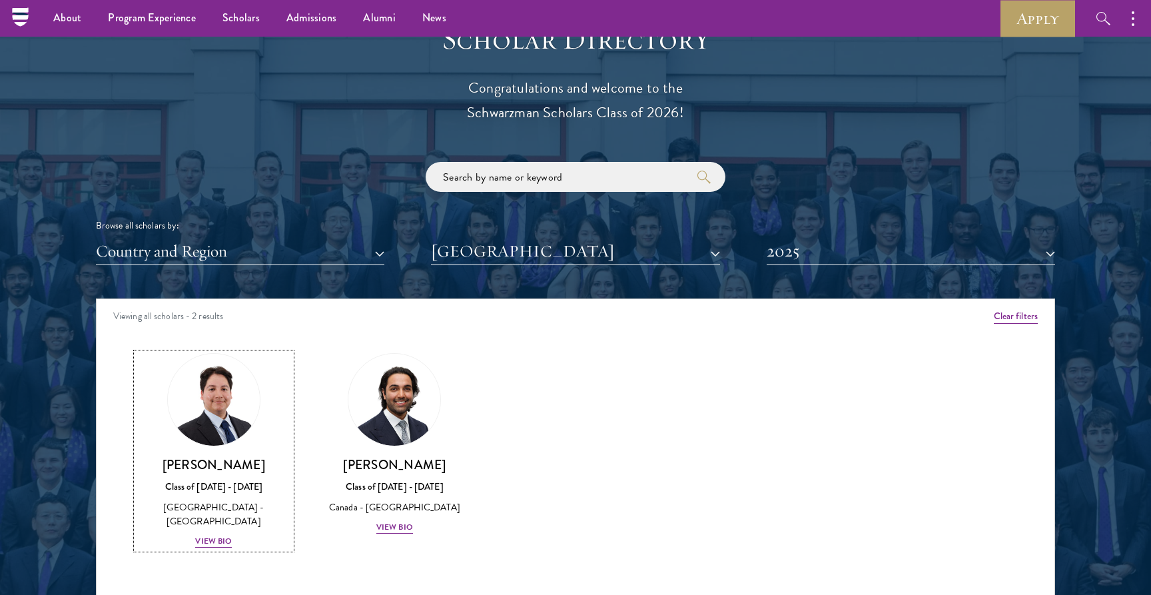
scroll to position [1302, 0]
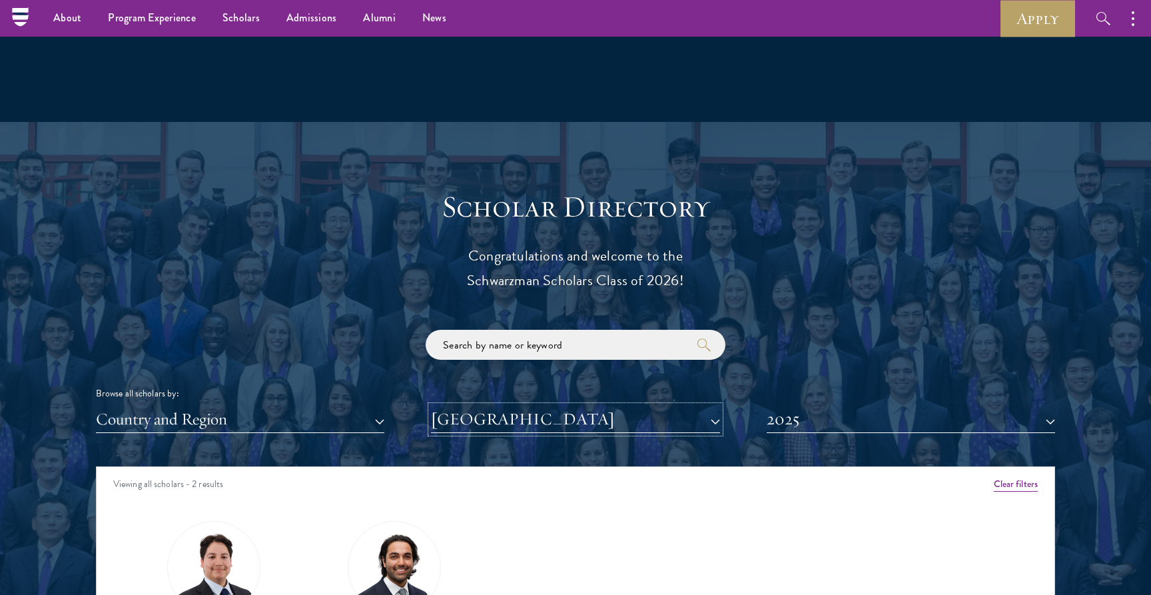
click at [538, 413] on button "[GEOGRAPHIC_DATA]" at bounding box center [575, 419] width 288 height 27
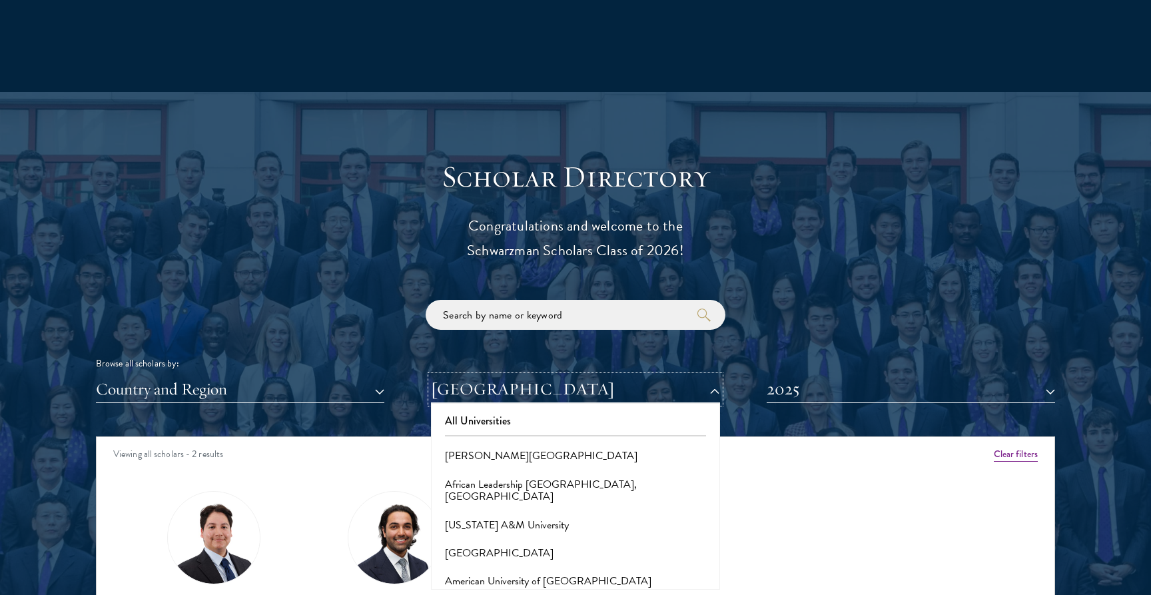
scroll to position [1346, 0]
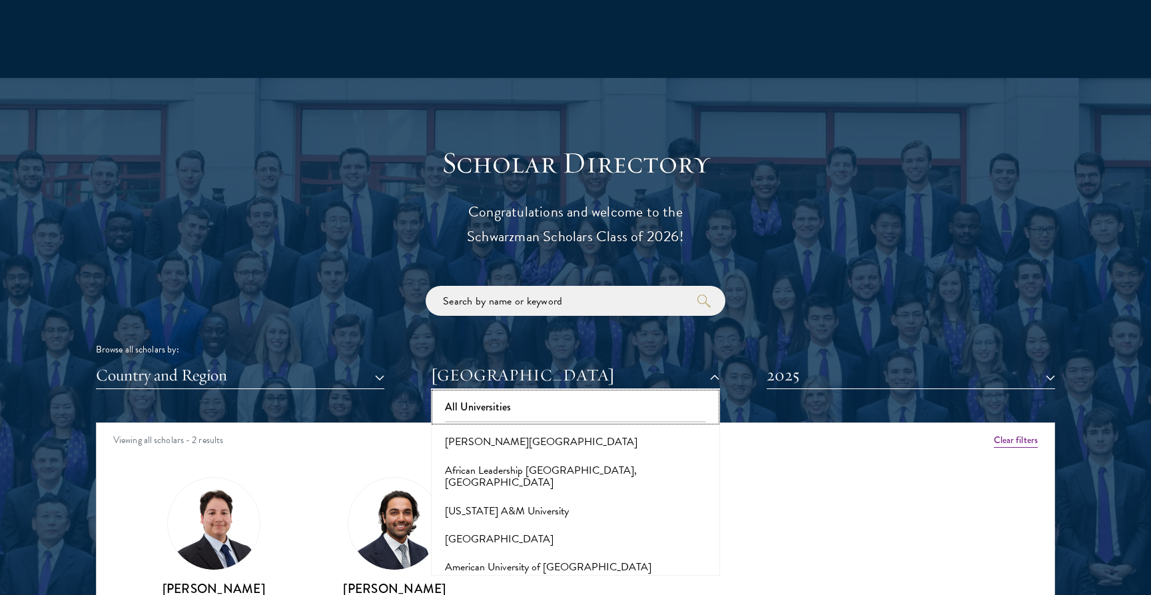
click at [485, 412] on button "All Universities" at bounding box center [575, 407] width 280 height 28
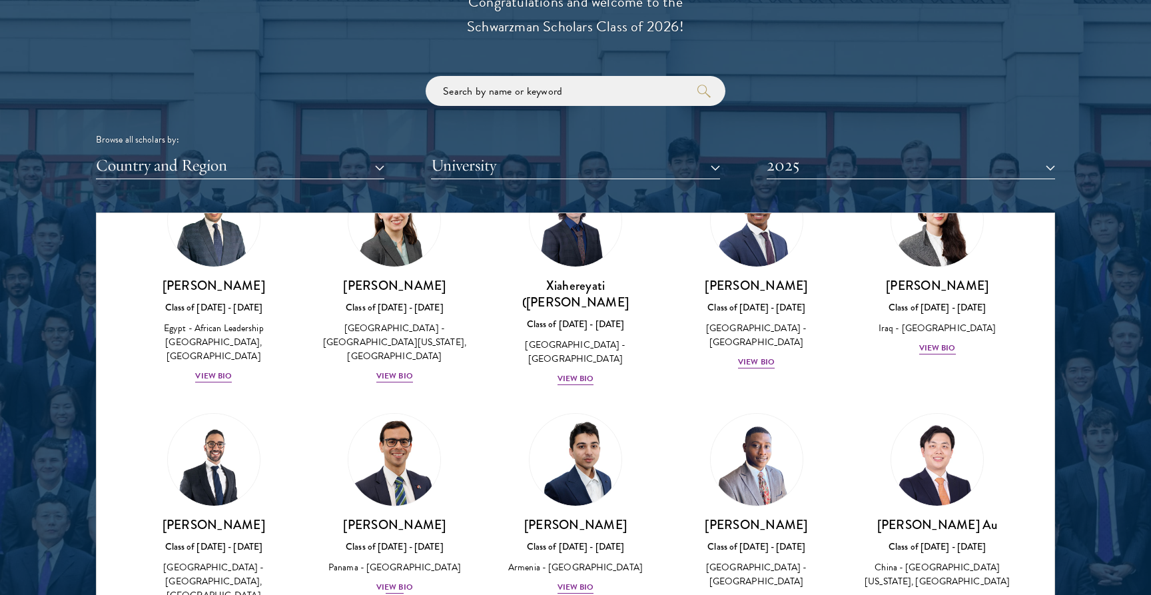
scroll to position [41, 0]
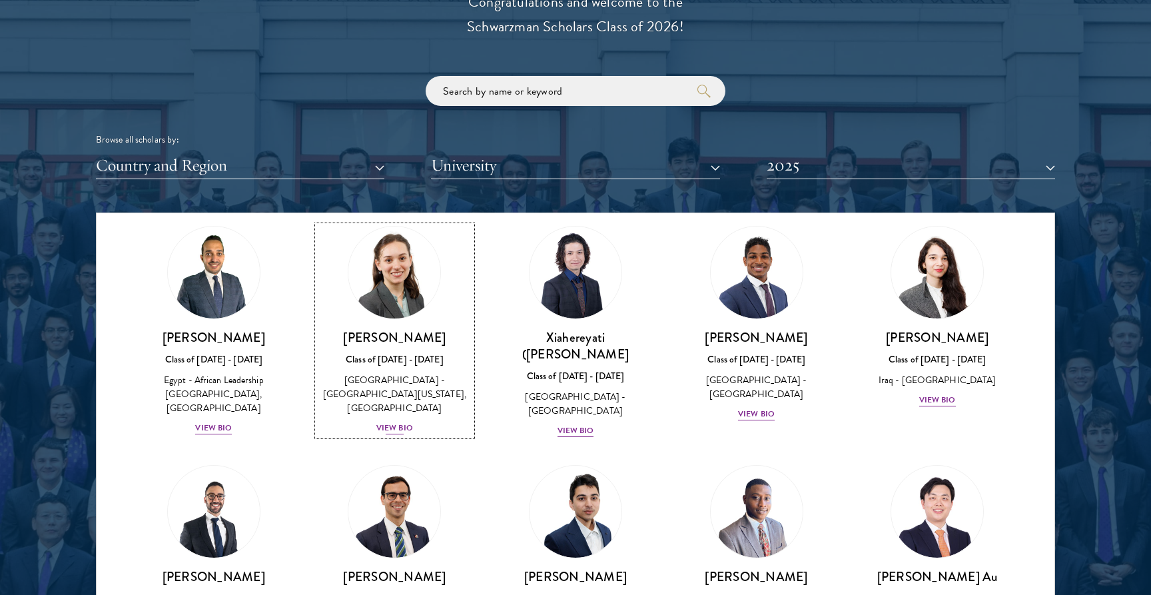
click at [397, 422] on div "View Bio" at bounding box center [394, 428] width 37 height 13
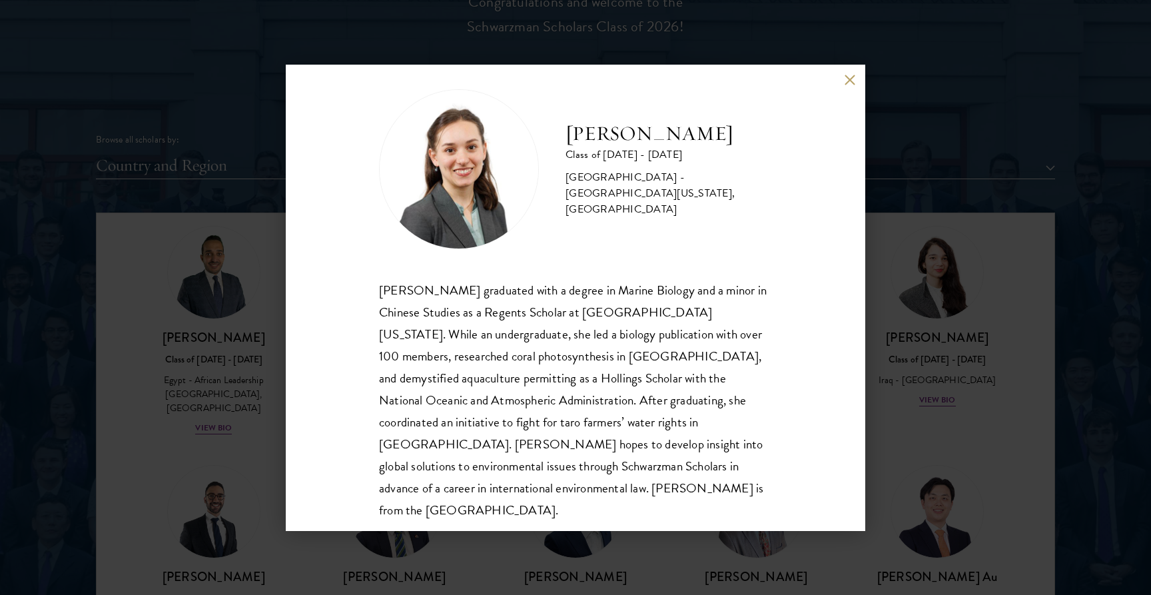
scroll to position [23, 0]
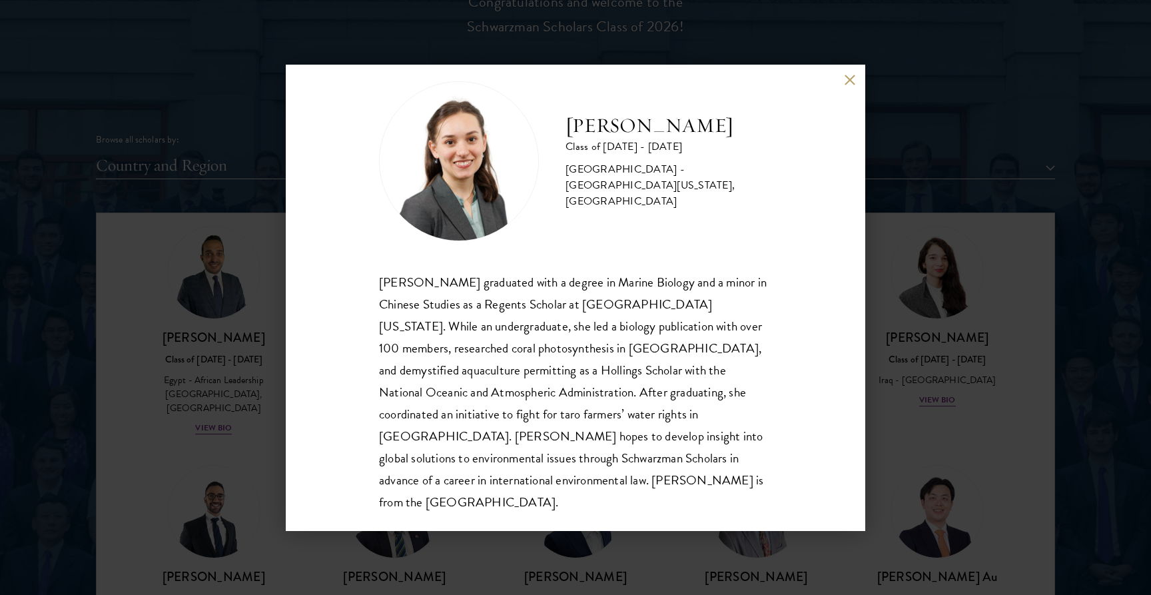
click at [855, 73] on div "[PERSON_NAME] Class of [DATE] - [DATE] [GEOGRAPHIC_DATA] - [GEOGRAPHIC_DATA][US…" at bounding box center [575, 298] width 579 height 466
click at [854, 76] on button at bounding box center [849, 80] width 11 height 11
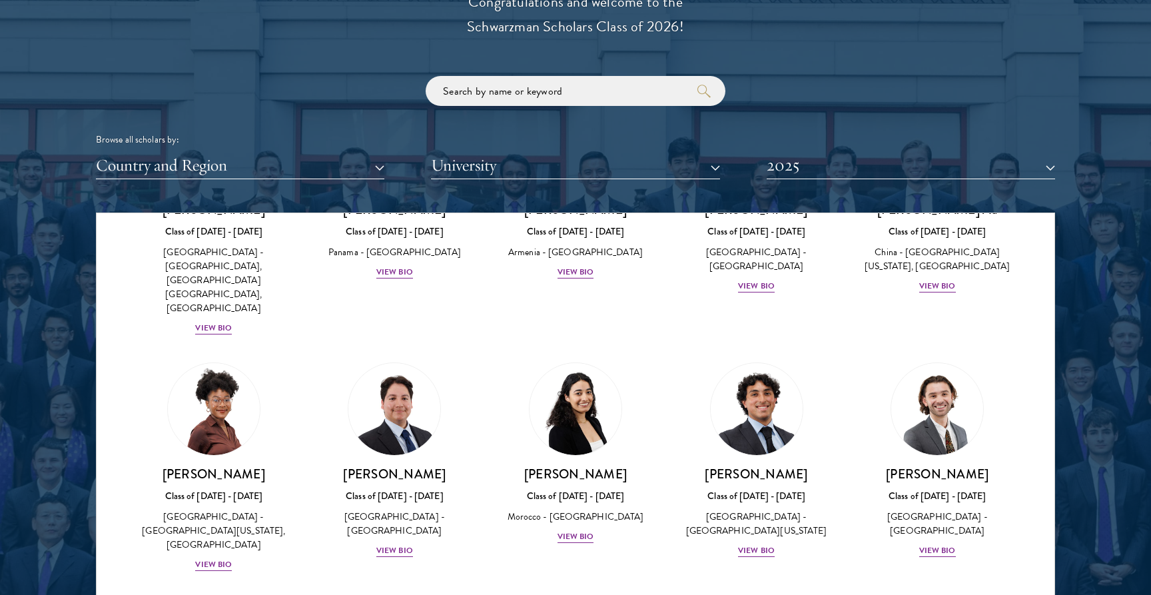
scroll to position [428, 0]
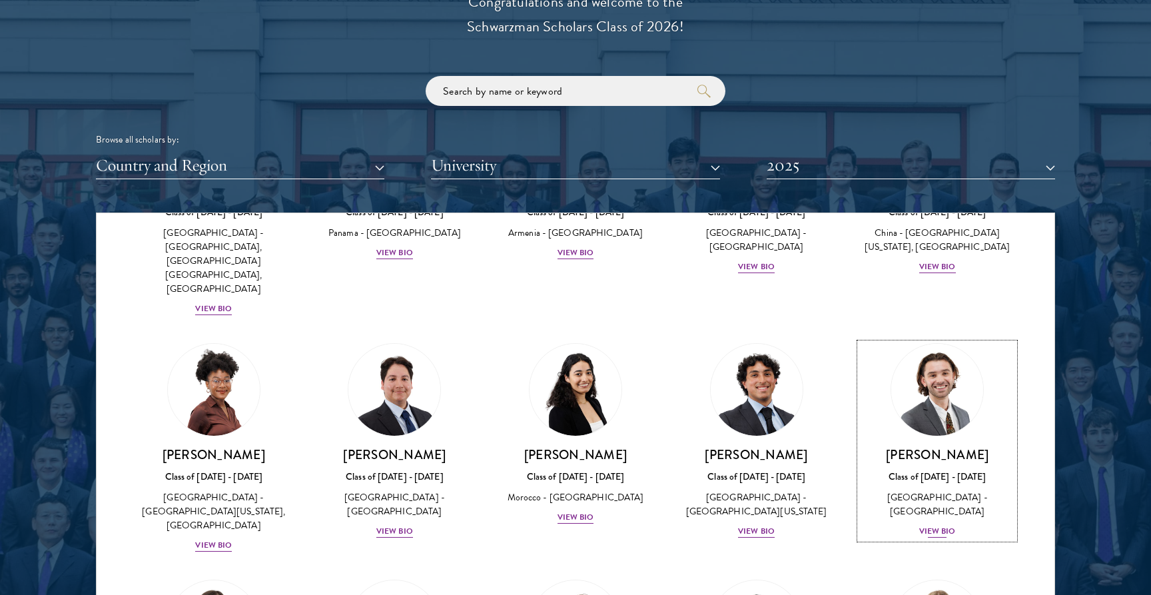
click at [943, 525] on div "View Bio" at bounding box center [937, 531] width 37 height 13
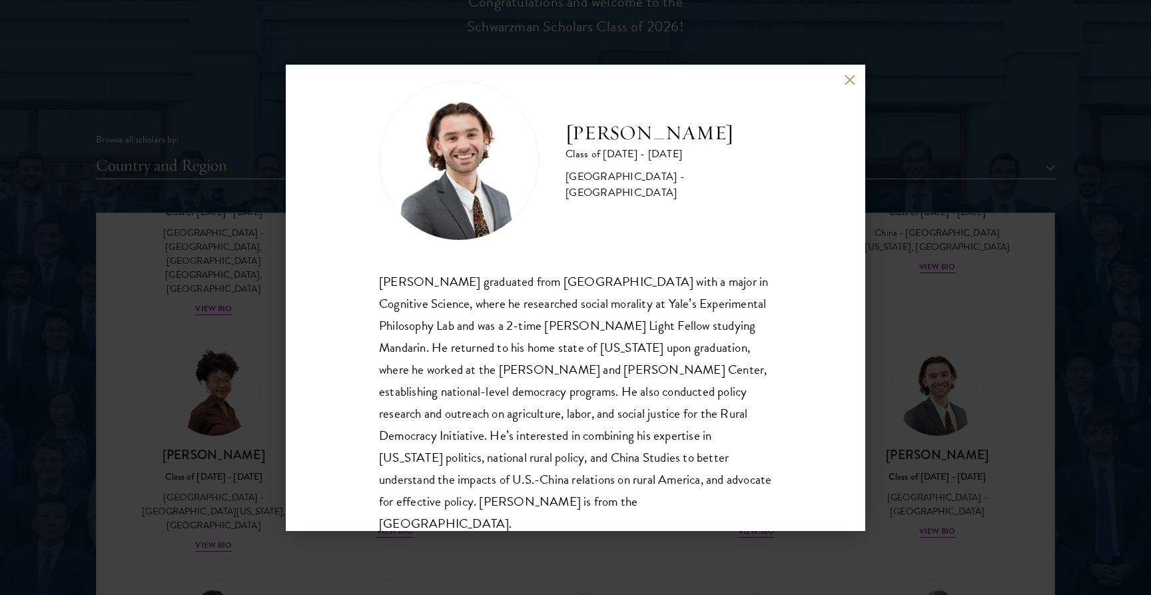
scroll to position [31, 0]
